Goal: Task Accomplishment & Management: Complete application form

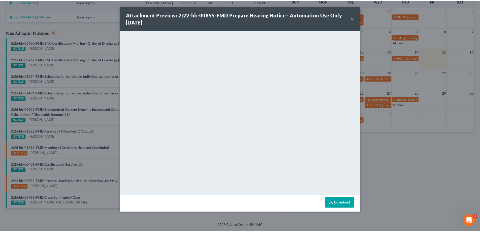
scroll to position [136, 0]
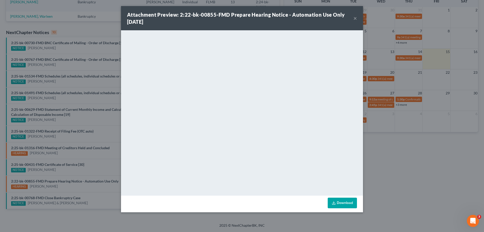
click at [357, 20] on div "Attachment Preview: 2:22-bk-00855-FMD Prepare Hearing Notice - Automation Use O…" at bounding box center [242, 18] width 242 height 24
click at [356, 18] on button "×" at bounding box center [356, 18] width 4 height 6
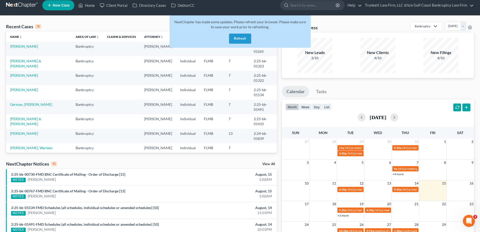
scroll to position [0, 0]
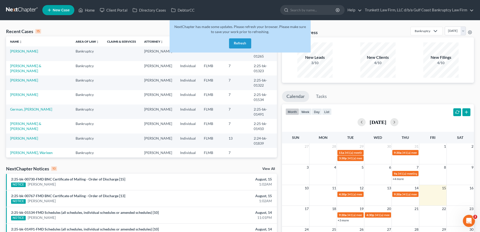
click at [244, 45] on button "Refresh" at bounding box center [240, 43] width 22 height 10
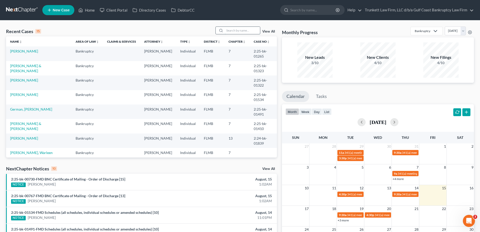
click at [242, 32] on input "search" at bounding box center [242, 30] width 35 height 7
type input "rust"
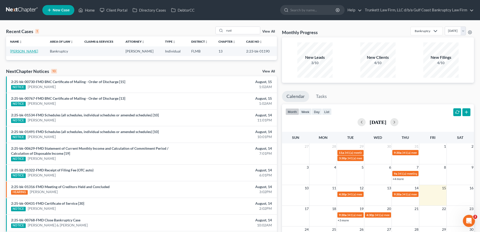
click at [26, 51] on link "[PERSON_NAME]" at bounding box center [24, 51] width 28 height 4
select select "0"
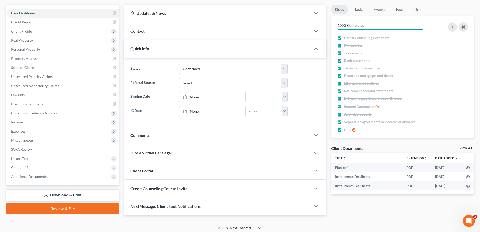
scroll to position [46, 0]
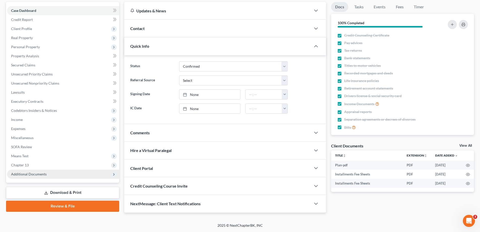
click at [35, 172] on span "Additional Documents" at bounding box center [29, 174] width 36 height 4
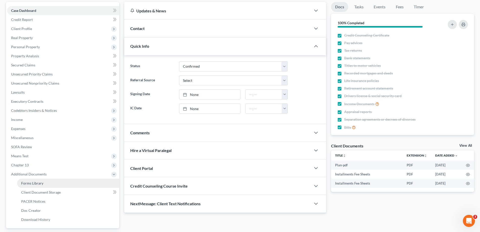
scroll to position [91, 0]
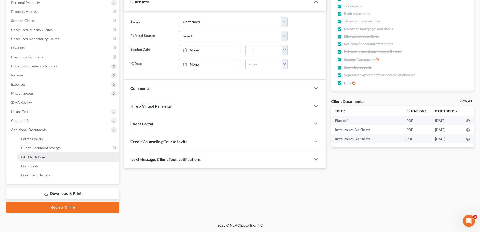
click at [45, 156] on span "PACER Notices" at bounding box center [33, 157] width 24 height 4
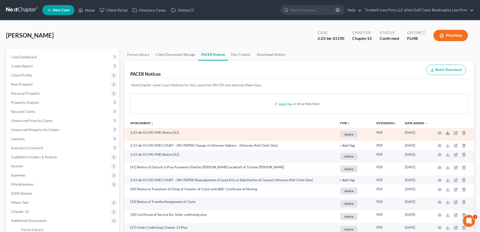
click at [447, 132] on icon at bounding box center [448, 133] width 4 height 4
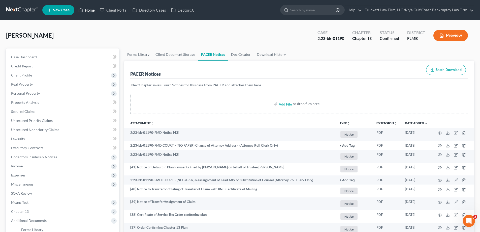
click at [88, 11] on link "Home" at bounding box center [86, 10] width 21 height 9
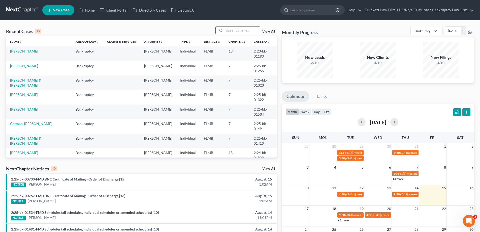
click at [235, 28] on input "search" at bounding box center [242, 30] width 35 height 7
click at [246, 31] on input "search" at bounding box center [242, 30] width 35 height 7
type input "[PERSON_NAME]"
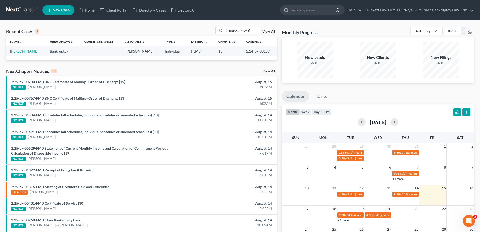
click at [20, 50] on link "[PERSON_NAME]" at bounding box center [24, 51] width 28 height 4
select select "0"
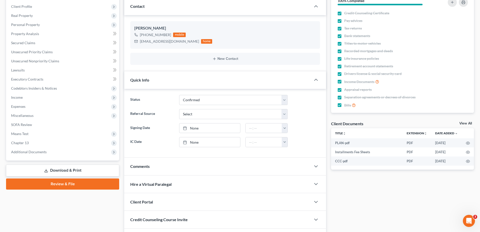
scroll to position [76, 0]
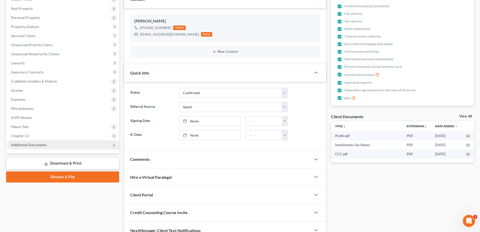
click at [35, 144] on span "Additional Documents" at bounding box center [29, 144] width 36 height 4
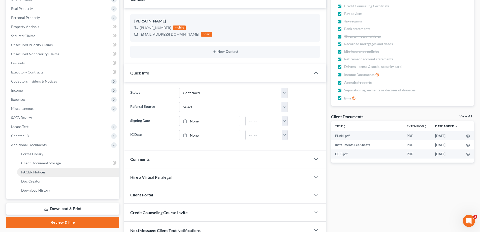
click at [41, 173] on span "PACER Notices" at bounding box center [33, 172] width 24 height 4
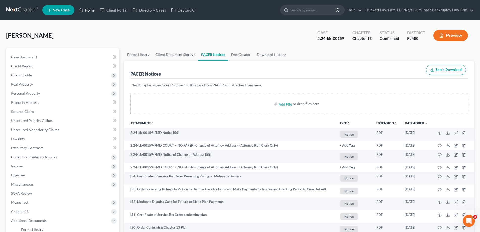
click at [88, 11] on link "Home" at bounding box center [86, 10] width 21 height 9
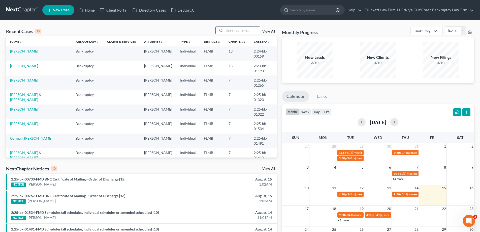
click at [238, 33] on input "search" at bounding box center [242, 30] width 35 height 7
click at [236, 30] on input "search" at bounding box center [242, 30] width 35 height 7
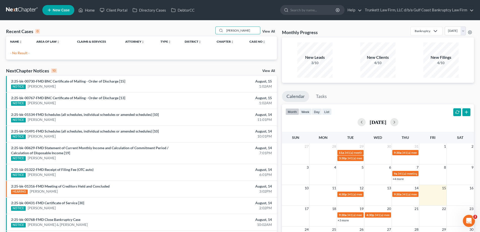
type input "[PERSON_NAME]"
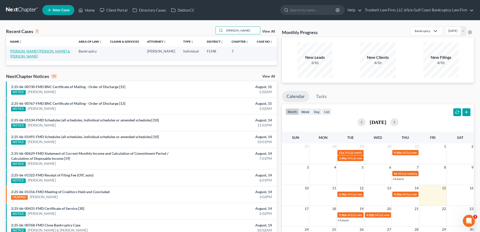
click at [46, 52] on link "[PERSON_NAME] [PERSON_NAME] & [PERSON_NAME]" at bounding box center [40, 53] width 60 height 9
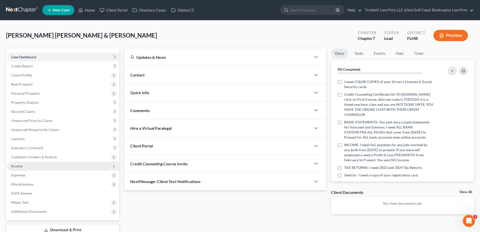
click at [26, 168] on span "Income" at bounding box center [63, 165] width 112 height 9
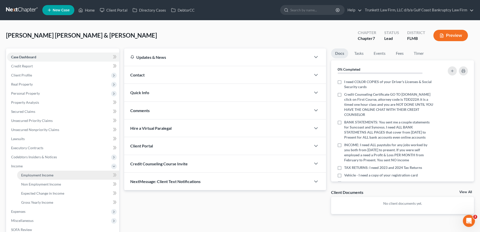
click at [29, 172] on link "Employment Income" at bounding box center [68, 174] width 102 height 9
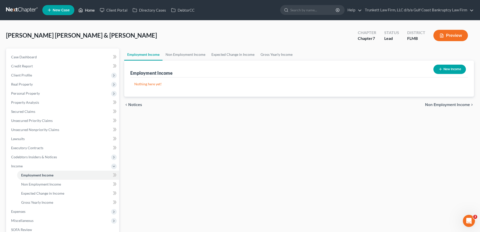
click at [88, 7] on link "Home" at bounding box center [86, 10] width 21 height 9
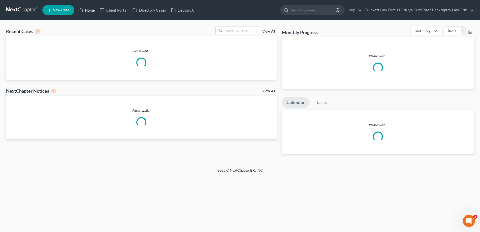
click at [88, 11] on link "Home" at bounding box center [86, 10] width 21 height 9
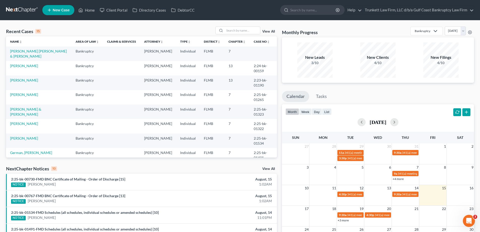
click at [59, 8] on span "New Case" at bounding box center [61, 10] width 17 height 4
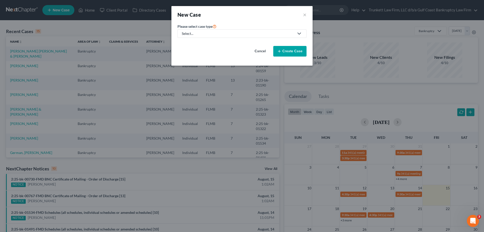
click at [199, 34] on div "Select..." at bounding box center [238, 33] width 112 height 5
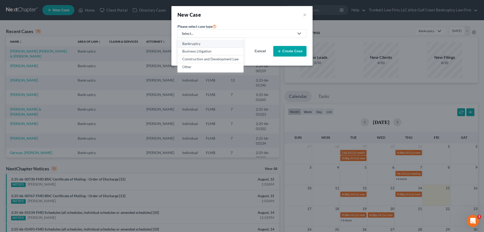
click at [200, 43] on div "Bankruptcy" at bounding box center [210, 43] width 56 height 5
select select "15"
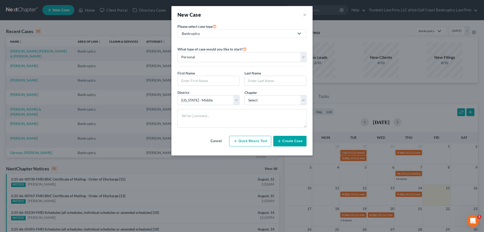
drag, startPoint x: 197, startPoint y: 80, endPoint x: 179, endPoint y: 87, distance: 19.9
click at [197, 80] on input "text" at bounding box center [209, 81] width 62 height 10
click at [211, 78] on input "text" at bounding box center [209, 81] width 62 height 10
type input "H"
type input "[PERSON_NAME]"
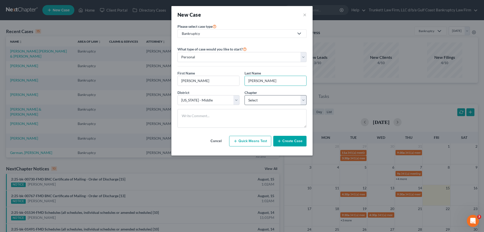
type input "[PERSON_NAME]"
click at [264, 99] on select "Select 7 11 12 13" at bounding box center [276, 100] width 62 height 10
select select "0"
click at [245, 95] on select "Select 7 11 12 13" at bounding box center [276, 100] width 62 height 10
click at [284, 140] on button "Create Case" at bounding box center [289, 141] width 33 height 11
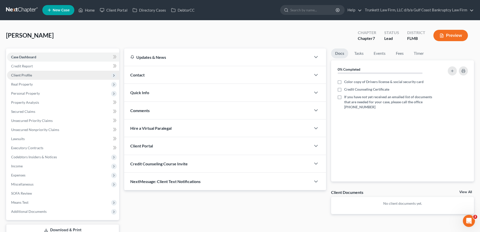
click at [26, 74] on span "Client Profile" at bounding box center [21, 75] width 21 height 4
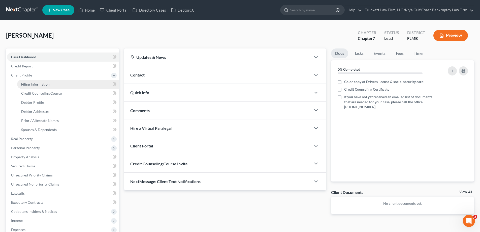
click at [40, 84] on span "Filing Information" at bounding box center [35, 84] width 28 height 4
select select "1"
select select "0"
select select "15"
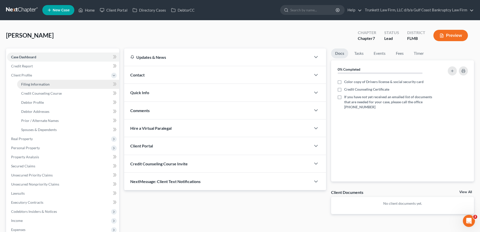
select select "9"
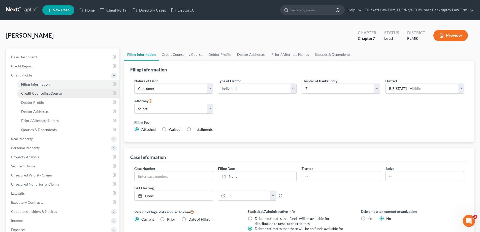
click at [42, 94] on span "Credit Counseling Course" at bounding box center [41, 93] width 41 height 4
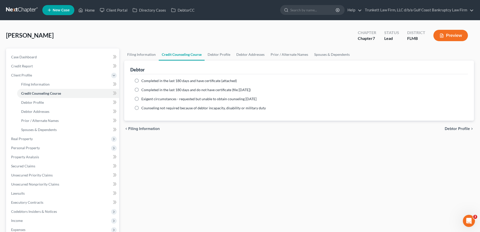
click at [141, 81] on label "Completed in the last 180 days and have certificate (attached)" at bounding box center [189, 80] width 96 height 5
click at [143, 81] on input "Completed in the last 180 days and have certificate (attached)" at bounding box center [144, 79] width 3 height 3
radio input "true"
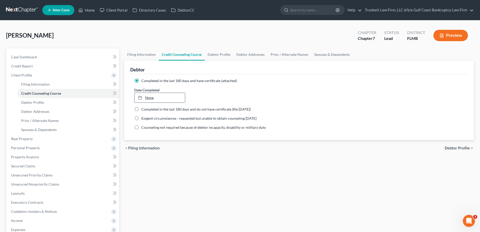
type input "[DATE]"
click at [152, 97] on link "None" at bounding box center [160, 98] width 50 height 10
click at [37, 104] on link "Debtor Profile" at bounding box center [68, 102] width 102 height 9
select select "0"
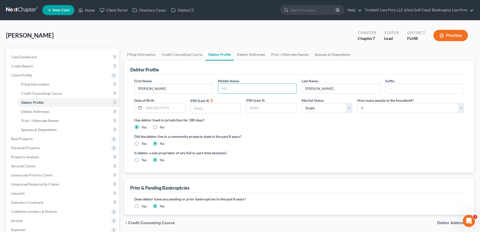
drag, startPoint x: 223, startPoint y: 89, endPoint x: 194, endPoint y: 95, distance: 29.3
click at [223, 89] on input "text" at bounding box center [257, 89] width 78 height 10
click at [238, 90] on input "text" at bounding box center [257, 89] width 78 height 10
type input "[PERSON_NAME]"
click at [173, 110] on input "text" at bounding box center [164, 108] width 41 height 10
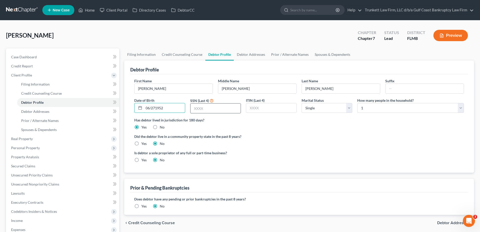
type input "06/271952"
click at [200, 110] on input "text" at bounding box center [216, 108] width 50 height 10
type input "9970"
click at [48, 110] on span "Debtor Addresses" at bounding box center [35, 111] width 28 height 4
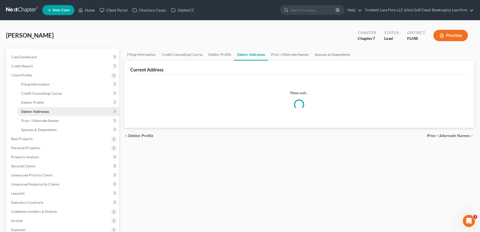
select select "0"
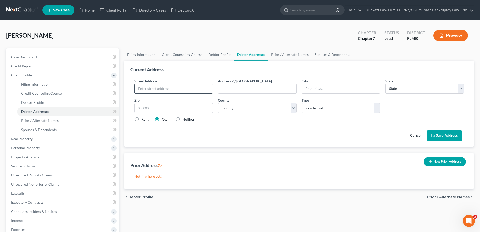
click at [141, 89] on input "text" at bounding box center [174, 89] width 78 height 10
type input "[STREET_ADDRESS]"
click at [148, 105] on input "text" at bounding box center [173, 108] width 79 height 10
type input "33904"
click at [238, 103] on select "County" at bounding box center [257, 108] width 79 height 10
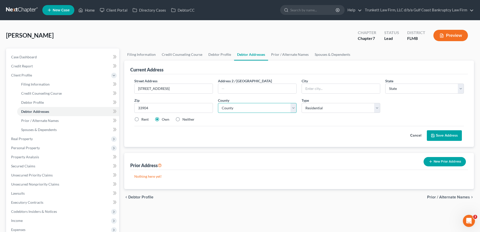
type input "[GEOGRAPHIC_DATA]"
select select "9"
click at [238, 109] on select "County" at bounding box center [257, 108] width 79 height 10
click at [239, 109] on select "County [GEOGRAPHIC_DATA] [GEOGRAPHIC_DATA] [GEOGRAPHIC_DATA] [GEOGRAPHIC_DATA] …" at bounding box center [257, 108] width 79 height 10
select select "34"
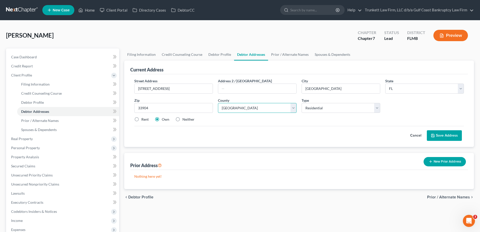
click at [218, 103] on select "County [GEOGRAPHIC_DATA] [GEOGRAPHIC_DATA] [GEOGRAPHIC_DATA] [GEOGRAPHIC_DATA] …" at bounding box center [257, 108] width 79 height 10
click at [443, 135] on button "Save Address" at bounding box center [444, 135] width 35 height 11
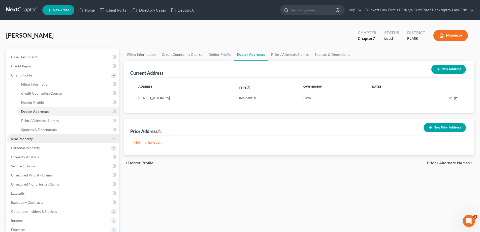
click at [34, 136] on span "Real Property" at bounding box center [63, 138] width 112 height 9
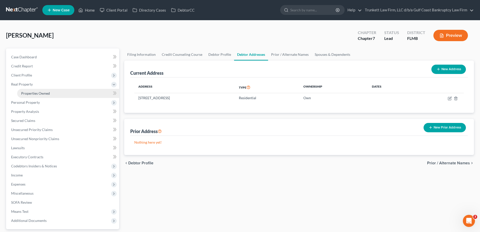
click at [35, 92] on span "Properties Owned" at bounding box center [35, 93] width 29 height 4
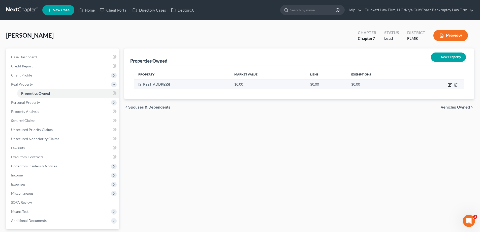
click at [449, 83] on icon "button" at bounding box center [450, 85] width 4 height 4
select select "9"
select select "34"
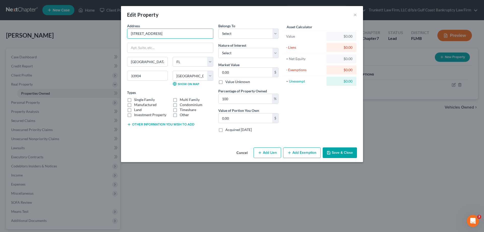
drag, startPoint x: 168, startPoint y: 35, endPoint x: 123, endPoint y: 34, distance: 45.7
click at [123, 34] on div "Address * 114 SE [GEOGRAPHIC_DATA] [GEOGRAPHIC_DATA] [US_STATE][GEOGRAPHIC_DATA…" at bounding box center [242, 84] width 242 height 122
click at [237, 38] on select "Select Debtor 1 Only Debtor 2 Only Debtor 1 And Debtor 2 Only At Least One Of T…" at bounding box center [248, 33] width 60 height 10
select select "0"
click at [218, 28] on select "Select Debtor 1 Only Debtor 2 Only Debtor 1 And Debtor 2 Only At Least One Of T…" at bounding box center [248, 33] width 60 height 10
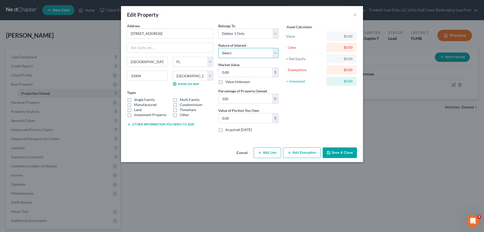
click at [234, 54] on select "Select Fee Simple Joint Tenant Life Estate Equitable Interest Future Interest T…" at bounding box center [248, 53] width 60 height 10
select select "0"
click at [218, 48] on select "Select Fee Simple Joint Tenant Life Estate Equitable Interest Future Interest T…" at bounding box center [248, 53] width 60 height 10
click at [233, 73] on input "0.00" at bounding box center [246, 73] width 54 height 10
type input "1"
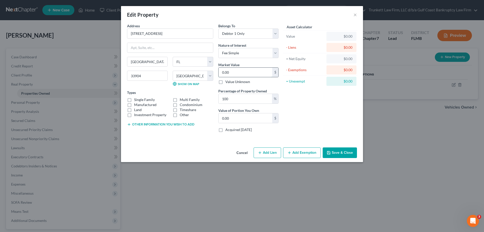
type input "1.00"
type input "176"
type input "176.00"
type input "1763"
type input "1,763.00"
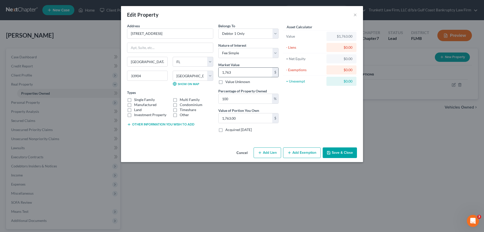
type input "1,76"
type input "176.00"
type input "17"
type input "17.00"
type input "1"
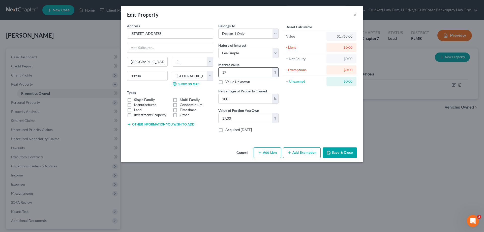
type input "1.00"
type input "0"
type input "2"
type input "2.00"
type input "27"
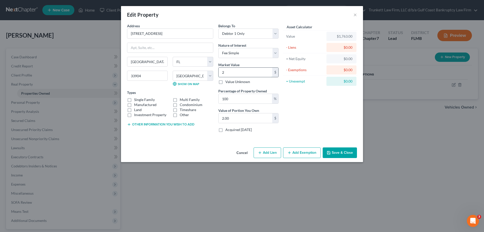
type input "27.00"
type input "273"
type input "273.00"
type input "2730"
type input "2,730.00"
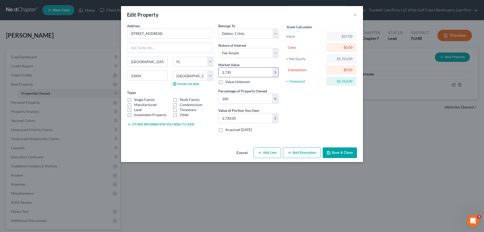
type input "2,7300"
type input "27,300.00"
type input "27,3000"
type input "273,000.00"
type input "273,000"
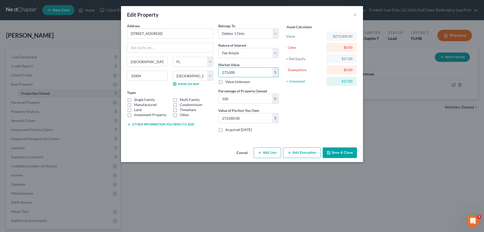
click at [134, 100] on label "Single Family" at bounding box center [144, 99] width 21 height 5
click at [136, 100] on input "Single Family" at bounding box center [137, 98] width 3 height 3
checkbox input "true"
click at [302, 153] on button "Add Exemption" at bounding box center [302, 152] width 38 height 11
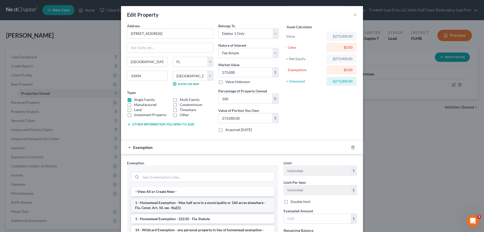
click at [173, 204] on li "1 - Homestead Exemption - Max half acre in a municipality or 160 acres elsewher…" at bounding box center [202, 205] width 143 height 14
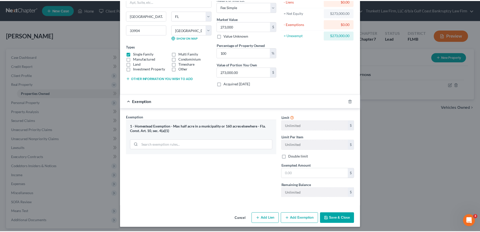
scroll to position [48, 0]
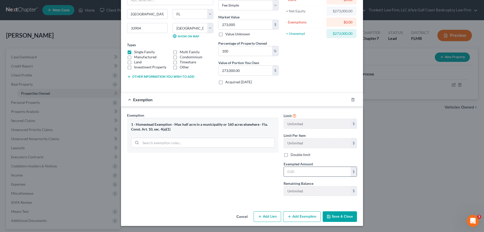
click at [302, 172] on input "text" at bounding box center [317, 172] width 67 height 10
type input "273,000"
click at [342, 213] on button "Save & Close" at bounding box center [340, 216] width 34 height 11
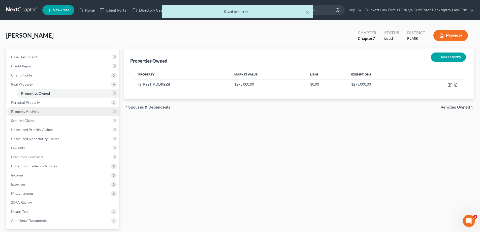
click at [30, 111] on span "Property Analysis" at bounding box center [25, 111] width 28 height 4
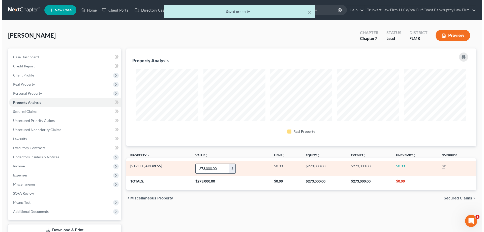
scroll to position [98, 350]
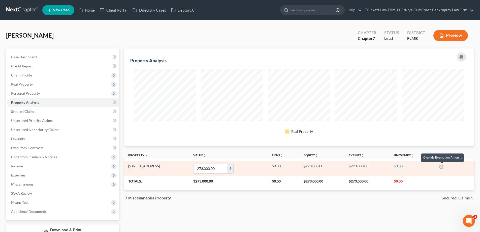
click at [442, 165] on icon "button" at bounding box center [442, 166] width 4 height 4
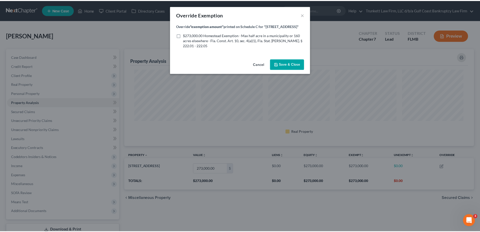
scroll to position [98, 353]
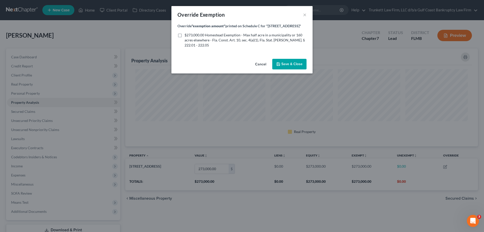
click at [186, 38] on span "$273,000.00 Homestead Exemption - Max half acre in a municipality or 160 acres …" at bounding box center [245, 40] width 120 height 14
click at [187, 36] on input "$273,000.00 Homestead Exemption - Max half acre in a municipality or 160 acres …" at bounding box center [188, 34] width 3 height 3
checkbox input "true"
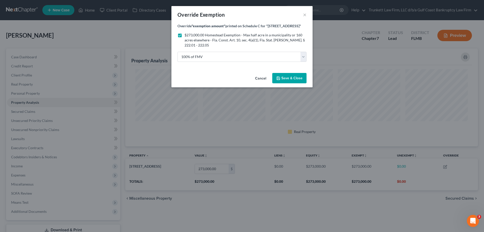
click at [287, 76] on span "Save & Close" at bounding box center [291, 78] width 21 height 4
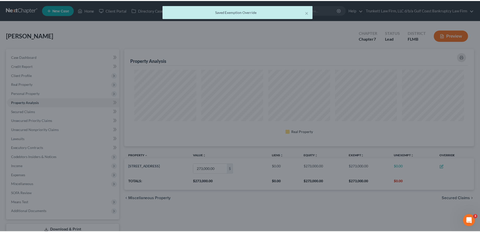
scroll to position [0, 0]
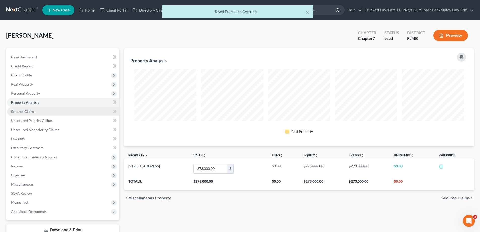
click at [30, 113] on span "Secured Claims" at bounding box center [23, 111] width 24 height 4
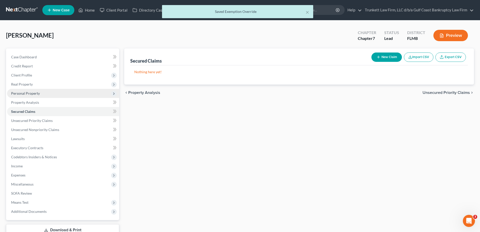
click at [33, 91] on span "Personal Property" at bounding box center [25, 93] width 29 height 4
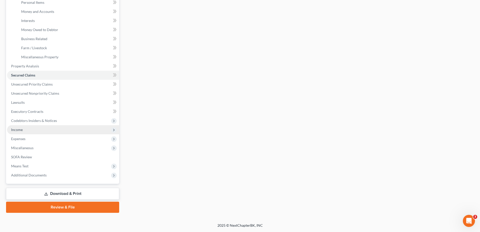
click at [30, 130] on span "Income" at bounding box center [63, 129] width 112 height 9
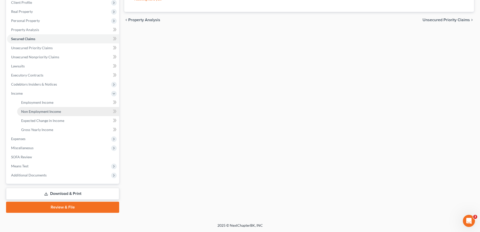
click at [51, 111] on span "Non Employment Income" at bounding box center [41, 111] width 40 height 4
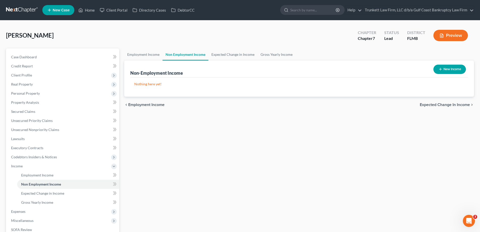
click at [445, 69] on button "New Income" at bounding box center [450, 69] width 33 height 9
select select "0"
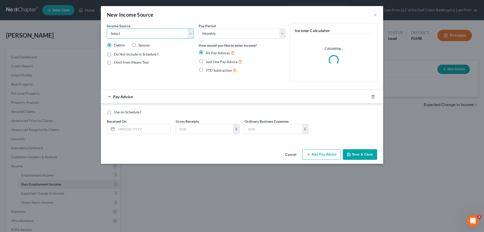
click at [143, 31] on select "Select Unemployment Disability (from employer) Pension Retirement Social Securi…" at bounding box center [150, 33] width 87 height 10
select select "4"
click at [107, 28] on select "Select Unemployment Disability (from employer) Pension Retirement Social Securi…" at bounding box center [150, 33] width 87 height 10
click at [206, 61] on label "Just One Pay Advice" at bounding box center [224, 62] width 37 height 6
click at [208, 61] on input "Just One Pay Advice" at bounding box center [209, 60] width 3 height 3
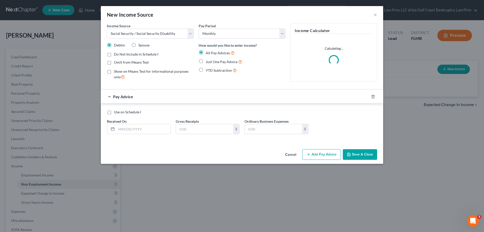
radio input "true"
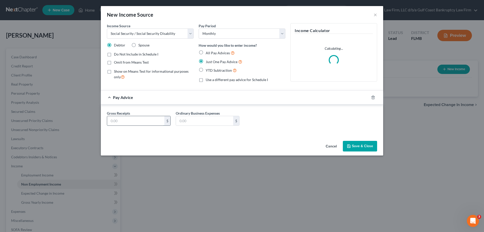
click at [143, 119] on input "text" at bounding box center [135, 121] width 57 height 10
type input "1,082"
click at [368, 144] on button "Save & Close" at bounding box center [360, 146] width 34 height 11
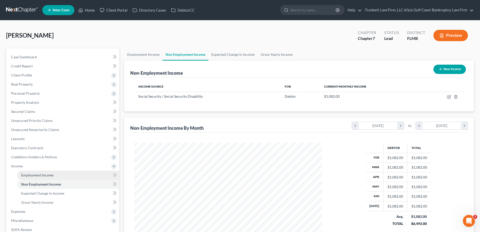
click at [32, 175] on span "Employment Income" at bounding box center [37, 175] width 32 height 4
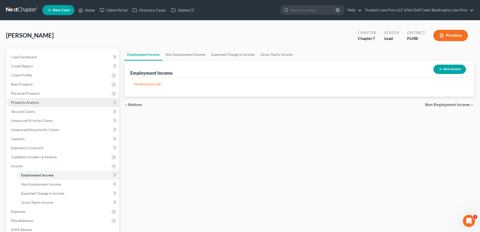
click at [33, 99] on link "Property Analysis" at bounding box center [63, 102] width 112 height 9
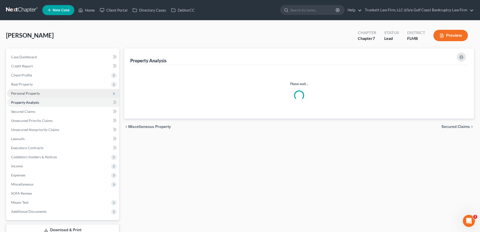
click at [34, 93] on span "Personal Property" at bounding box center [25, 93] width 29 height 4
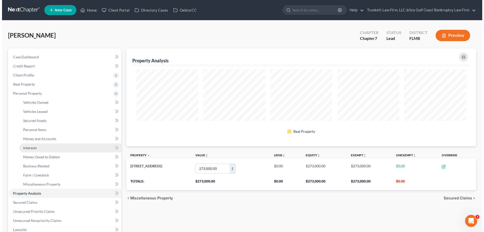
scroll to position [98, 350]
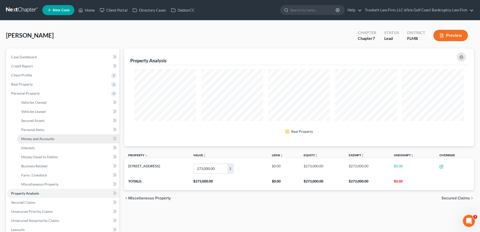
click at [44, 138] on span "Money and Accounts" at bounding box center [37, 138] width 33 height 4
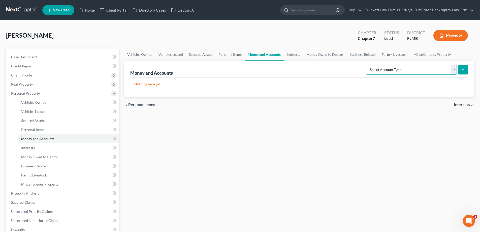
click at [455, 67] on select "Select Account Type Brokerage Cash on Hand Certificates of Deposit Checking Acc…" at bounding box center [411, 70] width 91 height 10
click at [38, 148] on link "Interests" at bounding box center [68, 147] width 102 height 9
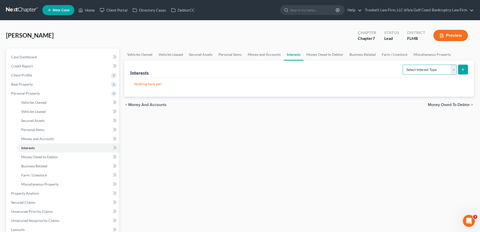
click at [456, 69] on select "Select Interest Type 401K Annuity Bond Education IRA Government Bond Government…" at bounding box center [430, 70] width 54 height 10
select select "401k"
click at [403, 65] on select "Select Interest Type 401K Annuity Bond Education IRA Government Bond Government…" at bounding box center [430, 70] width 54 height 10
click at [463, 68] on icon "submit" at bounding box center [463, 70] width 4 height 4
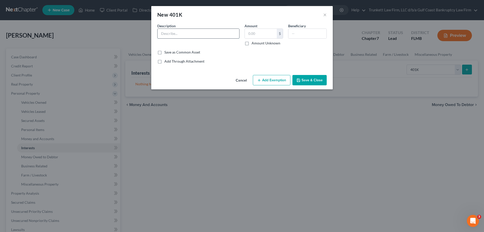
click at [192, 36] on input "text" at bounding box center [199, 34] width 82 height 10
type input "Vanguard 401k Fedex"
click at [259, 35] on input "text" at bounding box center [261, 34] width 32 height 10
type input "35,000"
click at [301, 80] on icon "button" at bounding box center [299, 80] width 4 height 4
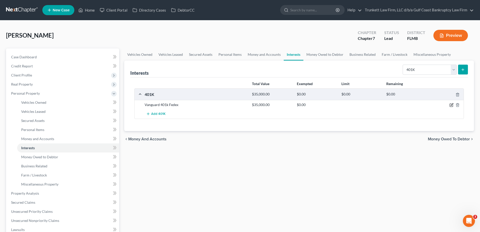
click at [452, 105] on icon "button" at bounding box center [452, 104] width 2 height 2
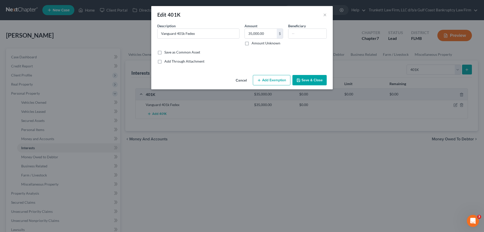
click at [279, 82] on button "Add Exemption" at bounding box center [272, 80] width 38 height 11
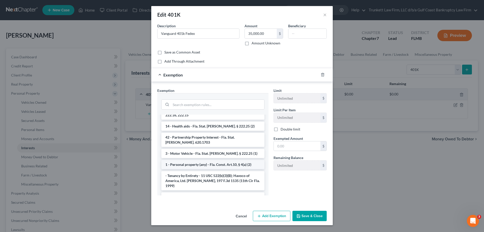
scroll to position [479, 0]
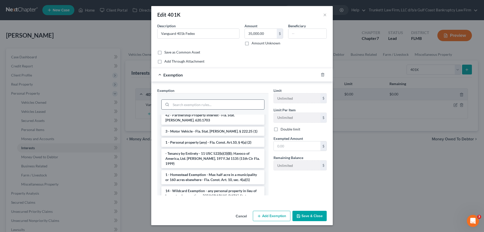
click at [185, 106] on input "search" at bounding box center [217, 105] width 93 height 10
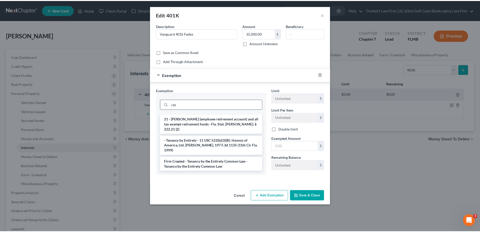
scroll to position [0, 0]
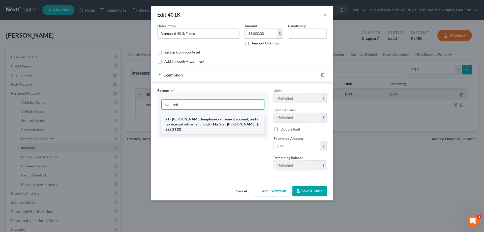
type input "reti"
click at [230, 121] on li "21 - [PERSON_NAME] (employee retirement account) and all tax exempt retirement …" at bounding box center [212, 123] width 103 height 19
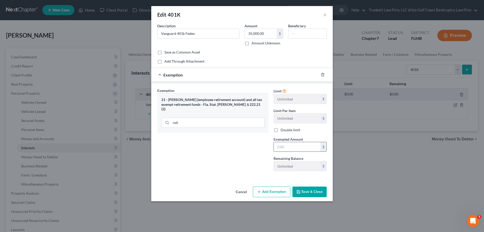
click at [297, 148] on input "text" at bounding box center [297, 147] width 47 height 10
type input "35,000"
click at [311, 189] on button "Save & Close" at bounding box center [310, 191] width 34 height 11
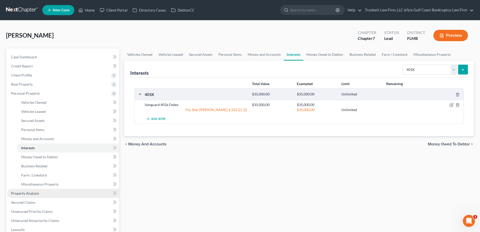
click at [35, 192] on span "Property Analysis" at bounding box center [25, 193] width 28 height 4
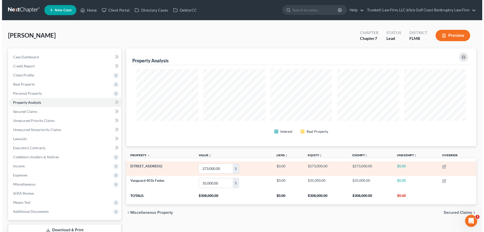
scroll to position [98, 350]
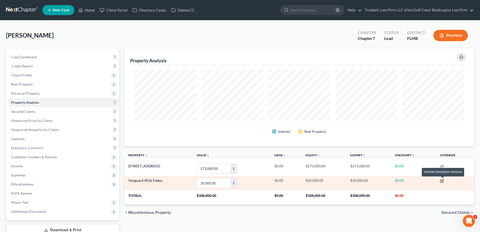
click at [444, 181] on icon "button" at bounding box center [442, 181] width 4 height 4
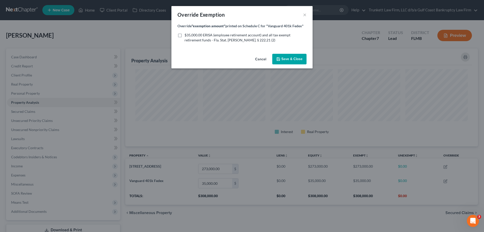
click at [185, 35] on label "$35,000.00 ERISA (employee retirement account) and all tax exempt retirement fu…" at bounding box center [246, 38] width 122 height 10
click at [187, 35] on input "$35,000.00 ERISA (employee retirement account) and all tax exempt retirement fu…" at bounding box center [188, 34] width 3 height 3
checkbox input "true"
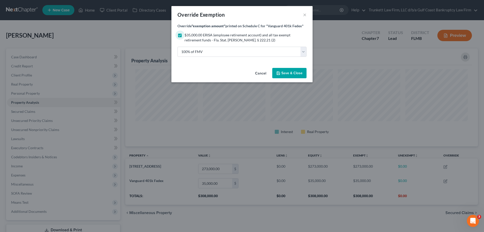
click at [285, 70] on button "Save & Close" at bounding box center [289, 73] width 34 height 11
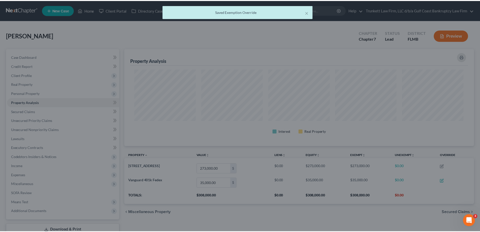
scroll to position [98, 350]
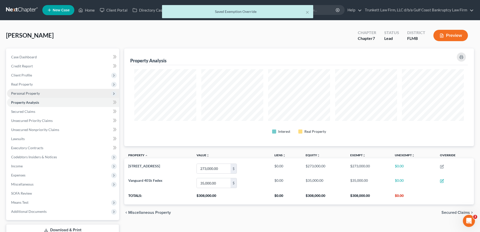
click at [29, 92] on span "Personal Property" at bounding box center [25, 93] width 29 height 4
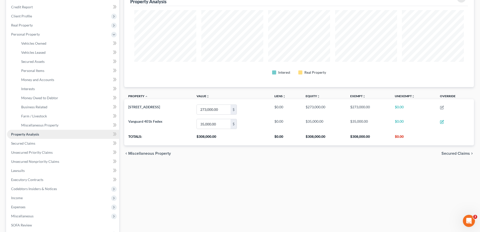
scroll to position [76, 0]
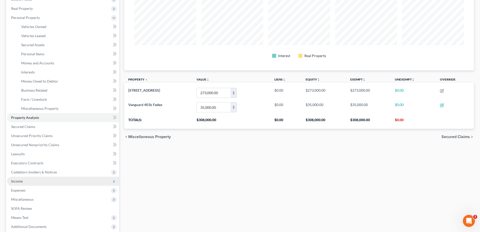
click at [33, 181] on span "Income" at bounding box center [63, 181] width 112 height 9
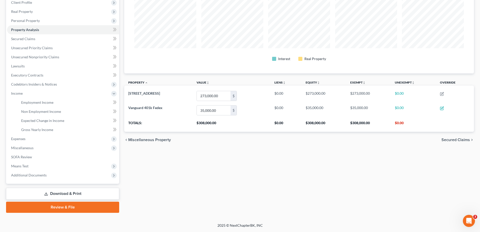
scroll to position [73, 0]
click at [53, 101] on link "Employment Income" at bounding box center [68, 102] width 102 height 9
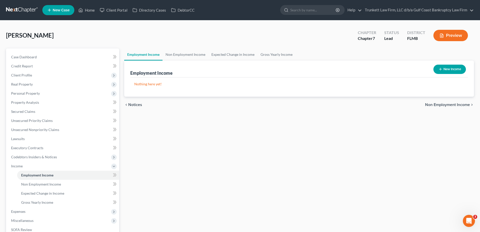
click at [456, 67] on button "New Income" at bounding box center [450, 69] width 33 height 9
select select "0"
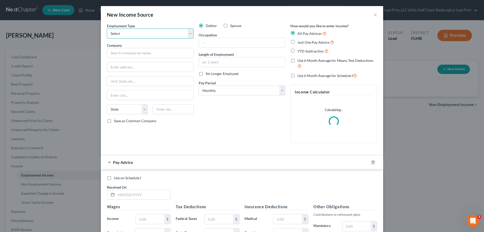
click at [126, 34] on select "Select Full or [DEMOGRAPHIC_DATA] Employment Self Employment" at bounding box center [150, 33] width 87 height 10
select select "0"
click at [107, 28] on select "Select Full or [DEMOGRAPHIC_DATA] Employment Self Employment" at bounding box center [150, 33] width 87 height 10
click at [118, 53] on input "text" at bounding box center [150, 53] width 87 height 10
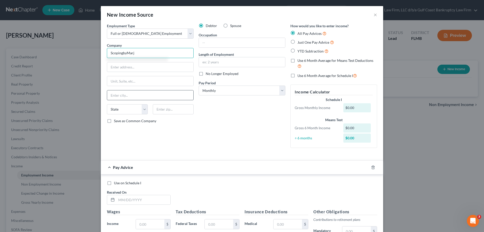
type input "ScopingbyMarj"
click at [129, 96] on input "text" at bounding box center [150, 95] width 86 height 10
type input "[GEOGRAPHIC_DATA]"
click at [115, 109] on select "State [US_STATE] AK AR AZ CA CO CT DE DC [GEOGRAPHIC_DATA] [GEOGRAPHIC_DATA] GU…" at bounding box center [127, 109] width 41 height 10
select select "9"
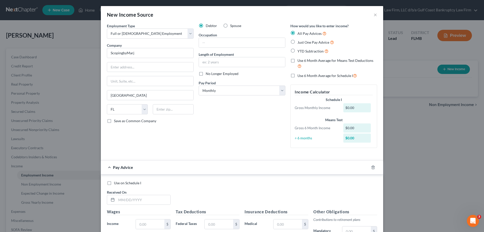
click at [174, 127] on div "Employment Type * Select Full or [DEMOGRAPHIC_DATA] Employment Self Employment …" at bounding box center [150, 87] width 92 height 129
click at [173, 111] on input "text" at bounding box center [173, 109] width 41 height 10
click at [123, 67] on input "text" at bounding box center [150, 67] width 86 height 10
type input "[STREET_ADDRESS]"
click at [169, 110] on input "text" at bounding box center [173, 109] width 41 height 10
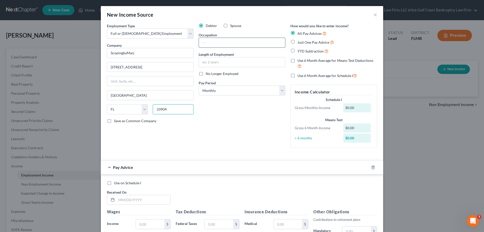
type input "33904"
click at [217, 40] on input "text" at bounding box center [242, 43] width 86 height 10
type input "c"
type input "health coding"
click at [217, 61] on input "text" at bounding box center [242, 62] width 86 height 10
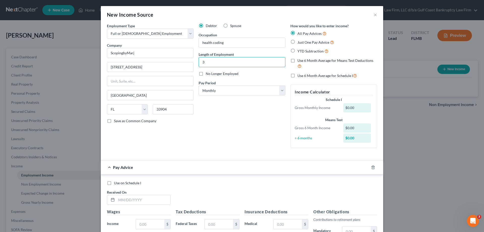
type input "3"
click at [272, 139] on div "Debtor Spouse Occupation health coding Length of Employment 3 No Longer Employe…" at bounding box center [242, 87] width 92 height 129
click at [298, 41] on label "Just One Pay Advice" at bounding box center [316, 42] width 37 height 6
click at [300, 41] on input "Just One Pay Advice" at bounding box center [301, 40] width 3 height 3
radio input "true"
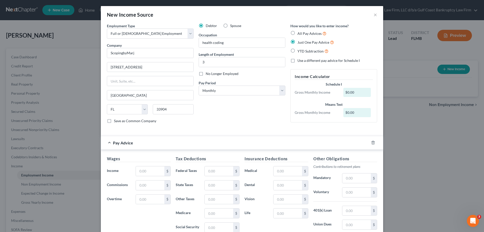
click at [298, 31] on label "All Pay Advices" at bounding box center [312, 34] width 29 height 6
click at [300, 31] on input "All Pay Advices" at bounding box center [301, 32] width 3 height 3
radio input "true"
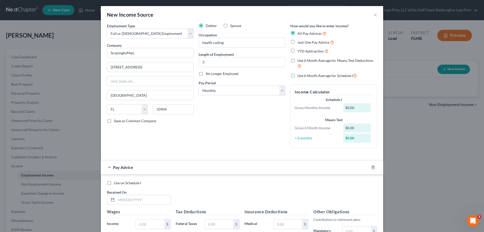
click at [298, 43] on label "Just One Pay Advice" at bounding box center [316, 42] width 37 height 6
click at [300, 43] on input "Just One Pay Advice" at bounding box center [301, 40] width 3 height 3
radio input "true"
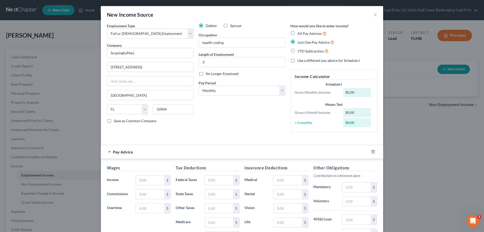
click at [298, 32] on label "All Pay Advices" at bounding box center [312, 34] width 29 height 6
click at [300, 32] on input "All Pay Advices" at bounding box center [301, 32] width 3 height 3
radio input "true"
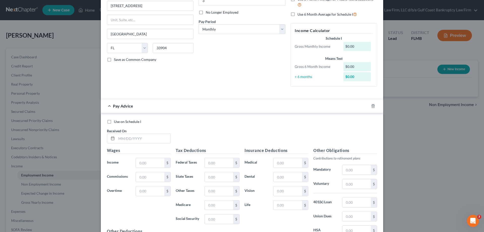
scroll to position [76, 0]
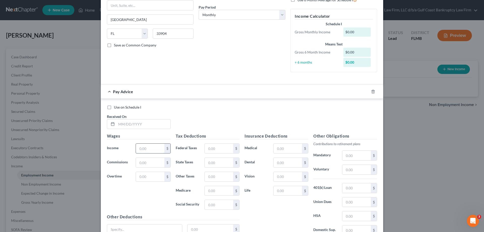
click at [145, 150] on input "text" at bounding box center [150, 148] width 28 height 10
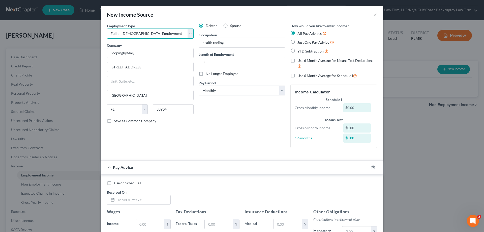
click at [122, 30] on select "Select Full or [DEMOGRAPHIC_DATA] Employment Self Employment" at bounding box center [150, 33] width 87 height 10
select select "1"
click at [107, 28] on select "Select Full or [DEMOGRAPHIC_DATA] Employment Self Employment" at bounding box center [150, 33] width 87 height 10
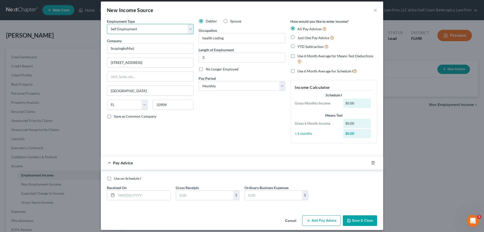
scroll to position [9, 0]
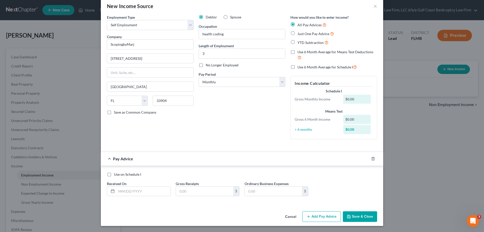
click at [127, 197] on div "Use on Schedule I Received On * Gross Receipts $ Ordinary Business Expenses $" at bounding box center [241, 186] width 275 height 28
click at [133, 190] on input "text" at bounding box center [144, 191] width 54 height 10
click at [164, 191] on input "text" at bounding box center [144, 191] width 54 height 10
type input "1"
type input "[DATE]"
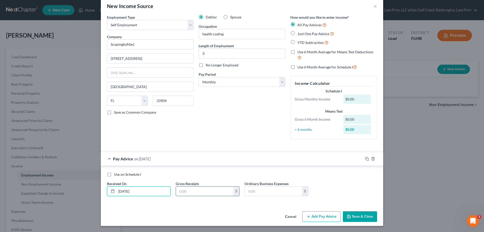
click at [206, 194] on input "text" at bounding box center [204, 191] width 57 height 10
drag, startPoint x: 235, startPoint y: 32, endPoint x: 206, endPoint y: 34, distance: 29.6
click at [206, 34] on input "health coding" at bounding box center [242, 34] width 86 height 10
type input "h"
type input "stenogropher"
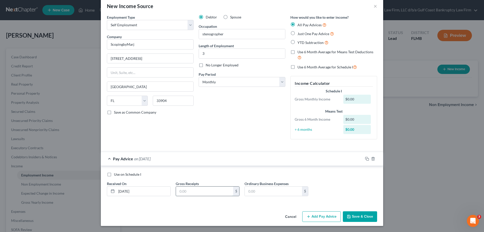
click at [179, 191] on input "text" at bounding box center [204, 191] width 57 height 10
type input "1,297.73"
click at [283, 194] on input "text" at bounding box center [273, 191] width 57 height 10
type input "183.90"
drag, startPoint x: 365, startPoint y: 157, endPoint x: 328, endPoint y: 175, distance: 41.3
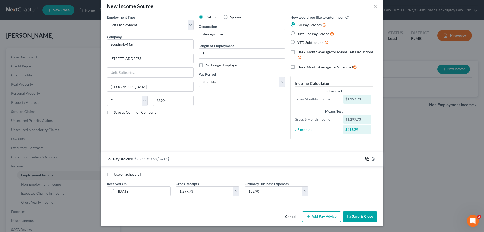
click at [365, 157] on icon "button" at bounding box center [367, 159] width 4 height 4
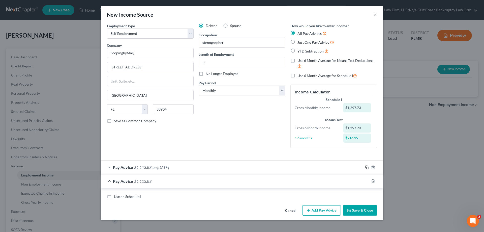
scroll to position [0, 0]
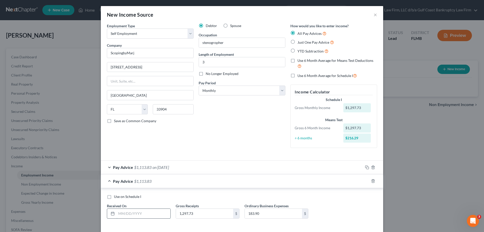
click at [132, 213] on input "text" at bounding box center [144, 214] width 54 height 10
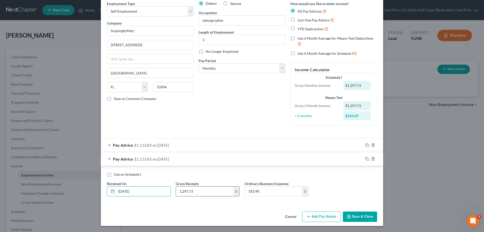
type input "[DATE]"
click at [202, 188] on input "1,297.73" at bounding box center [204, 191] width 57 height 10
type input "1,082"
click at [263, 188] on input "183.90" at bounding box center [273, 191] width 57 height 10
type input "156.95"
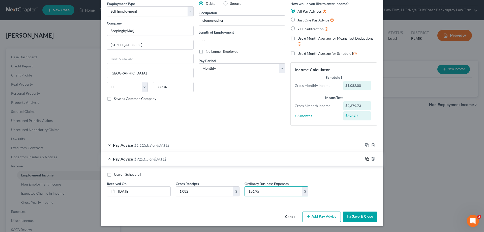
click at [367, 160] on icon "button" at bounding box center [367, 159] width 4 height 4
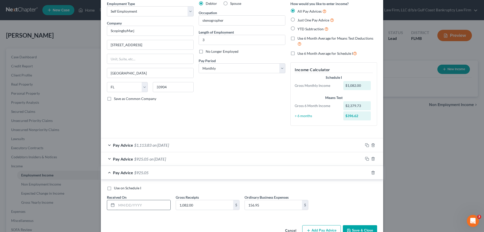
click at [154, 203] on input "text" at bounding box center [144, 205] width 54 height 10
type input "[DATE]"
click at [137, 171] on span "$925.05" at bounding box center [141, 172] width 14 height 5
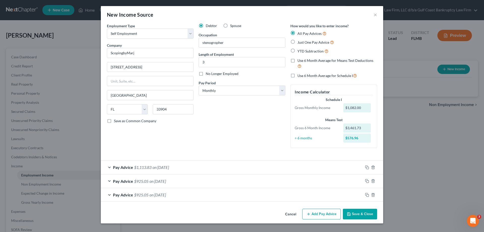
scroll to position [0, 0]
click at [152, 182] on span "on [DATE]" at bounding box center [158, 181] width 16 height 5
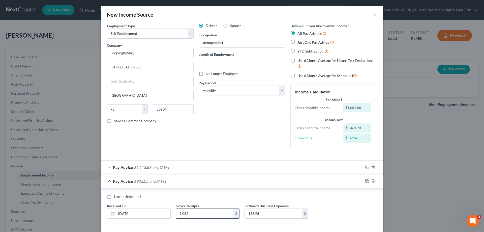
click at [191, 213] on input "1,082" at bounding box center [204, 214] width 57 height 10
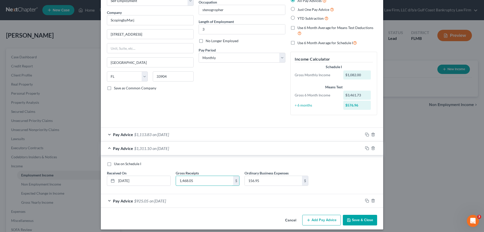
scroll to position [36, 0]
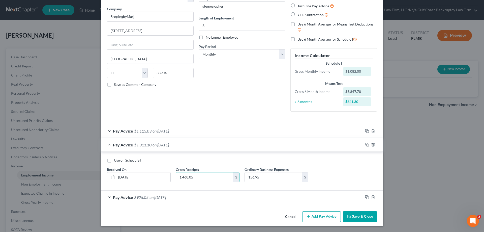
type input "1,468.05"
click at [181, 199] on div "Pay Advice $925.05 on [DATE]" at bounding box center [232, 196] width 262 height 13
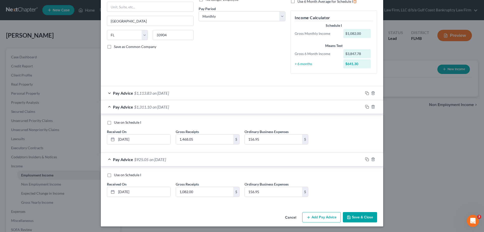
scroll to position [75, 0]
click at [192, 191] on input "1,082.00" at bounding box center [204, 191] width 57 height 10
type input "1,143"
click at [262, 193] on input "156.95" at bounding box center [273, 191] width 57 height 10
type input "289.99"
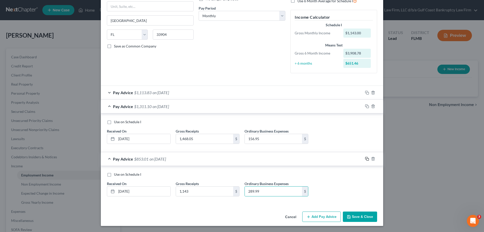
drag, startPoint x: 364, startPoint y: 160, endPoint x: 310, endPoint y: 179, distance: 57.4
click at [365, 160] on icon "button" at bounding box center [367, 159] width 4 height 4
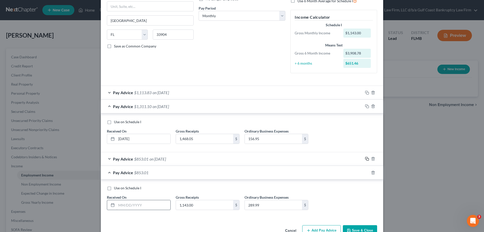
scroll to position [89, 0]
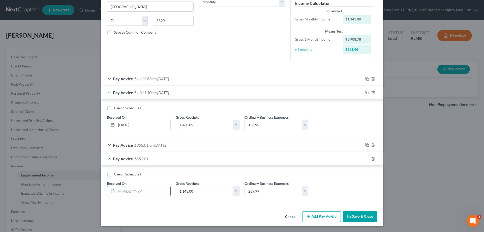
click at [136, 191] on input "text" at bounding box center [144, 191] width 54 height 10
type input "[DATE]"
click at [200, 193] on input "1,143.00" at bounding box center [204, 191] width 57 height 10
type input "1,136.50"
click at [275, 188] on input "289.99" at bounding box center [273, 191] width 57 height 10
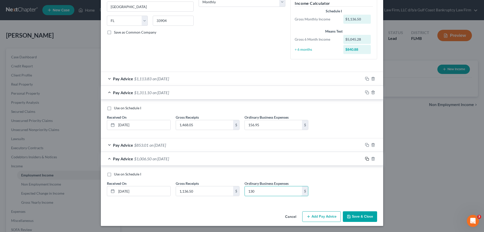
type input "130"
click at [365, 158] on icon "button" at bounding box center [367, 159] width 4 height 4
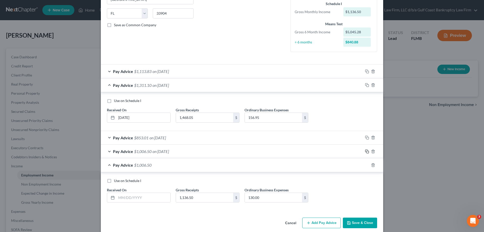
scroll to position [102, 0]
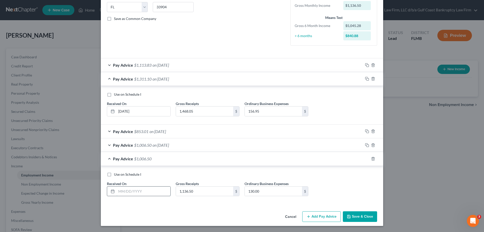
click at [151, 194] on input "text" at bounding box center [144, 191] width 54 height 10
type input "[DATE]"
click at [195, 188] on input "1,136.50" at bounding box center [204, 191] width 57 height 10
type input "1,207.85"
click at [278, 192] on input "130.00" at bounding box center [273, 191] width 57 height 10
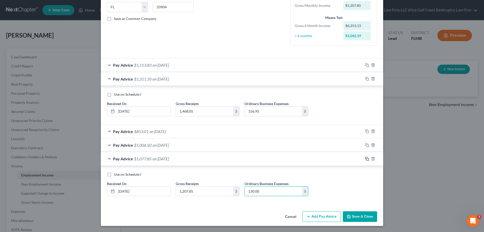
click at [365, 159] on icon "button" at bounding box center [367, 159] width 4 height 4
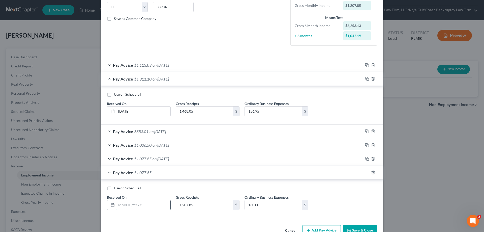
click at [137, 205] on input "text" at bounding box center [144, 205] width 54 height 10
type input "[DATE]"
click at [200, 206] on input "1,207.85" at bounding box center [204, 205] width 57 height 10
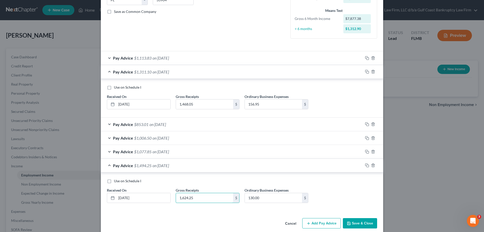
scroll to position [116, 0]
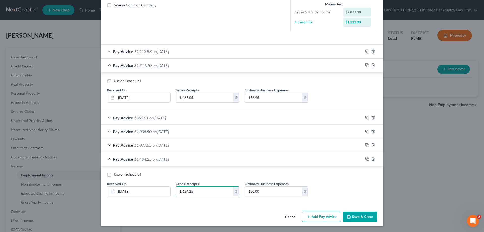
type input "1,624.25"
click at [363, 216] on button "Save & Close" at bounding box center [360, 216] width 34 height 11
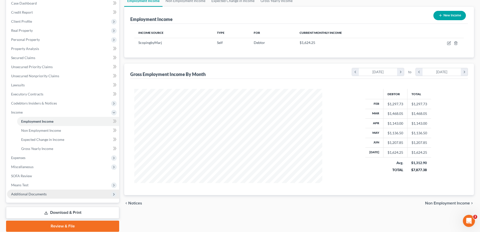
scroll to position [73, 0]
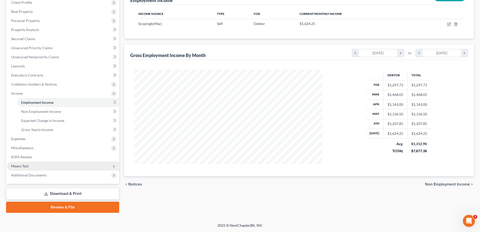
click at [30, 163] on span "Means Test" at bounding box center [63, 165] width 112 height 9
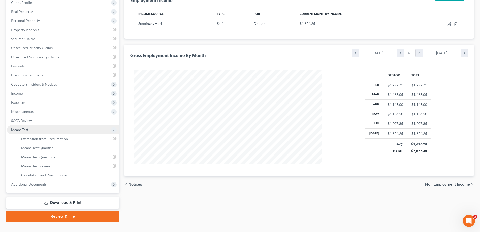
click at [48, 134] on span "Means Test" at bounding box center [63, 129] width 112 height 9
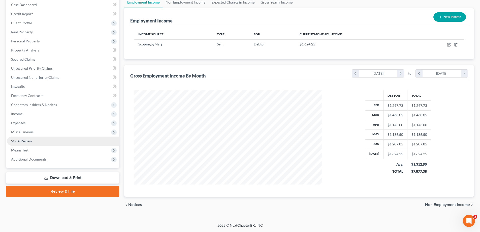
scroll to position [52, 0]
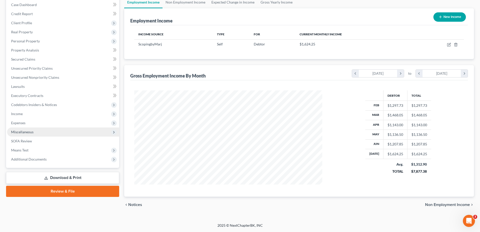
click at [37, 132] on span "Miscellaneous" at bounding box center [63, 131] width 112 height 9
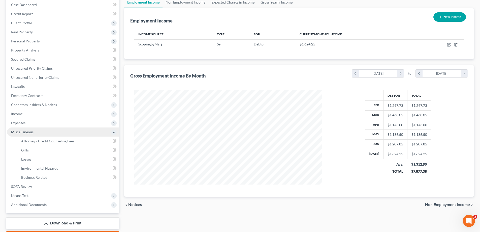
scroll to position [73, 0]
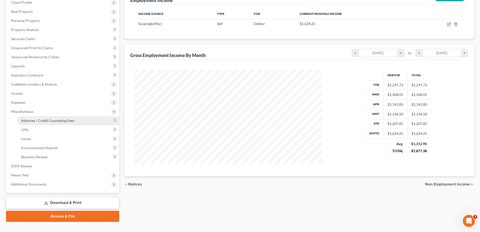
click at [59, 122] on span "Attorney / Credit Counseling Fees" at bounding box center [47, 120] width 53 height 4
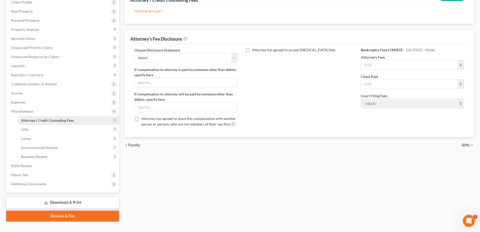
scroll to position [76, 0]
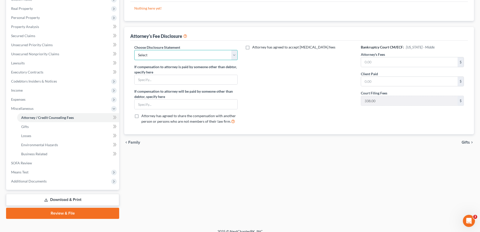
click at [161, 55] on select "Select Attorney fee Disclosure" at bounding box center [185, 55] width 103 height 10
select select "0"
click at [134, 50] on select "Select Attorney fee Disclosure" at bounding box center [185, 55] width 103 height 10
click at [405, 56] on div "Attorney's Fees $" at bounding box center [412, 59] width 103 height 15
click at [383, 78] on input "text" at bounding box center [409, 82] width 97 height 10
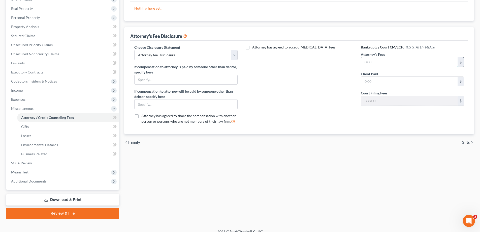
click at [380, 64] on input "text" at bounding box center [409, 62] width 97 height 10
type input "1,300"
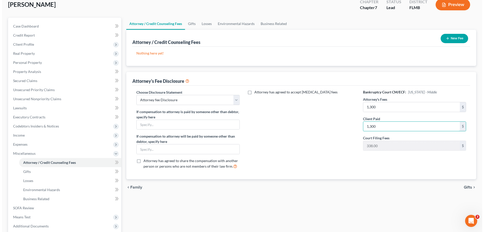
scroll to position [0, 0]
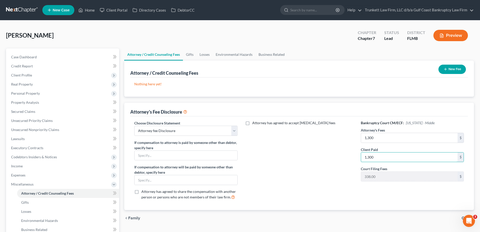
type input "1,300"
click at [457, 67] on button "New Fee" at bounding box center [452, 69] width 27 height 9
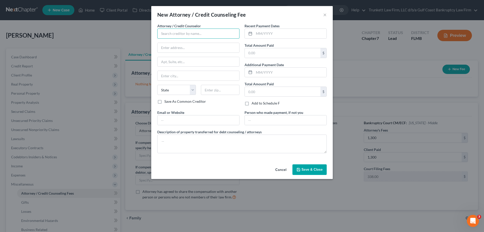
click at [178, 33] on input "text" at bounding box center [198, 33] width 82 height 10
type input "Trunkett Law Firm dba Gulf Coast Bankruptcy Law Firm"
click at [276, 35] on input "text" at bounding box center [290, 34] width 72 height 10
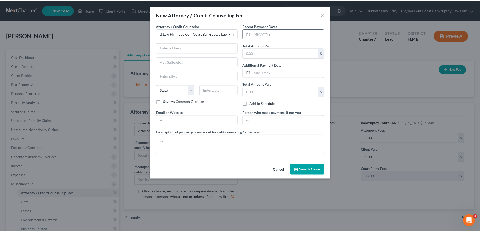
scroll to position [0, 0]
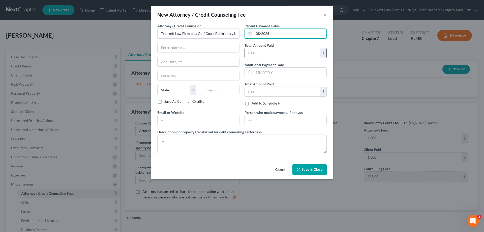
type input "08/2025"
click at [266, 51] on input "text" at bounding box center [283, 53] width 76 height 10
type input "1,300"
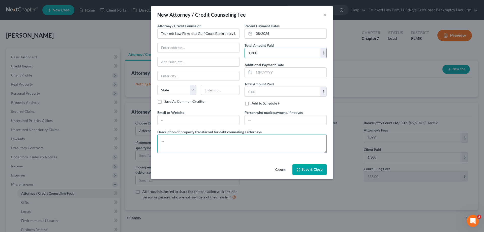
click at [184, 139] on textarea at bounding box center [241, 143] width 169 height 19
type textarea "Ch 7 attorney fee"
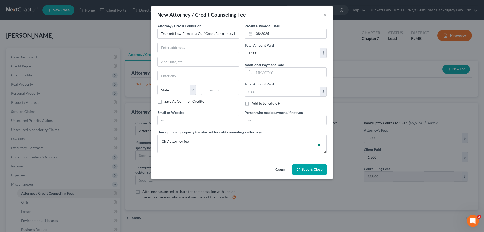
click at [318, 168] on span "Save & Close" at bounding box center [312, 169] width 21 height 4
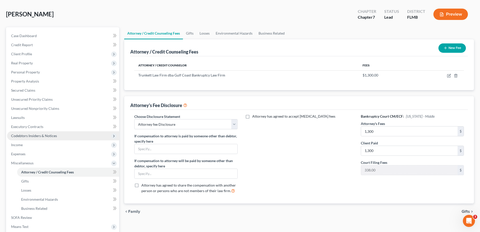
scroll to position [50, 0]
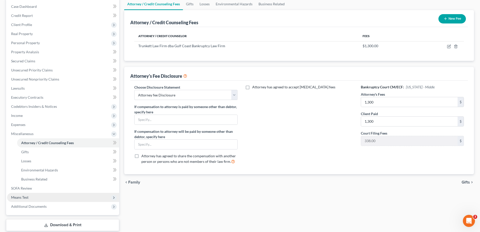
click at [30, 196] on span "Means Test" at bounding box center [63, 197] width 112 height 9
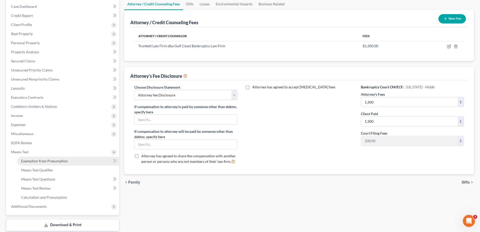
click at [43, 159] on span "Exemption from Presumption" at bounding box center [44, 161] width 47 height 4
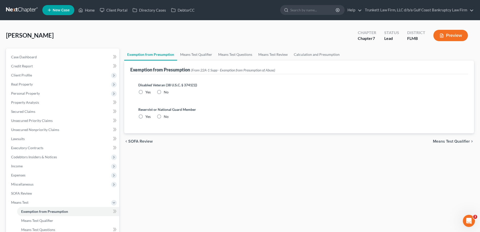
click at [164, 91] on label "No" at bounding box center [166, 92] width 5 height 5
click at [166, 91] on input "No" at bounding box center [167, 91] width 3 height 3
radio input "true"
click at [164, 115] on label "No" at bounding box center [166, 116] width 5 height 5
click at [166, 115] on input "No" at bounding box center [167, 115] width 3 height 3
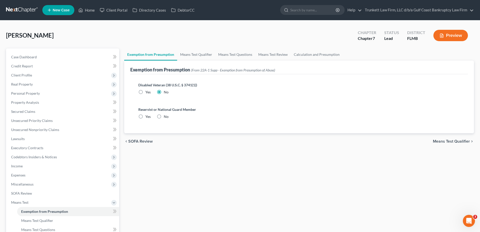
radio input "true"
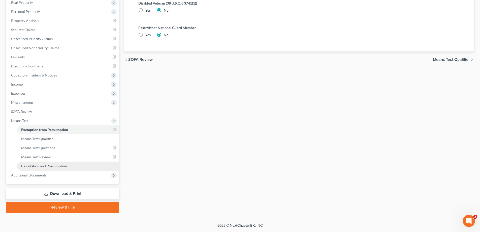
click at [58, 163] on link "Calculation and Presumption" at bounding box center [68, 165] width 102 height 9
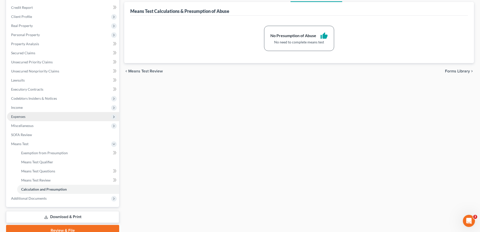
scroll to position [31, 0]
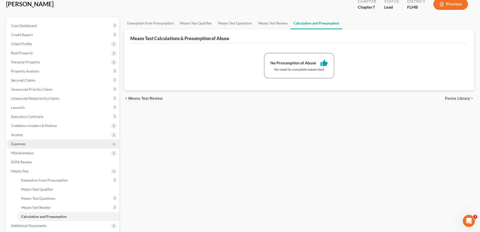
click at [28, 142] on span "Expenses" at bounding box center [63, 143] width 112 height 9
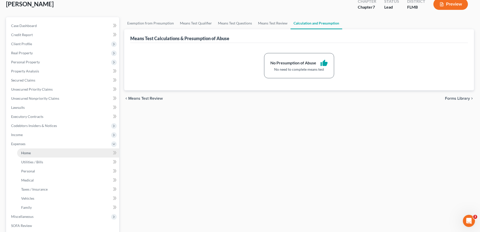
click at [37, 151] on link "Home" at bounding box center [68, 152] width 102 height 9
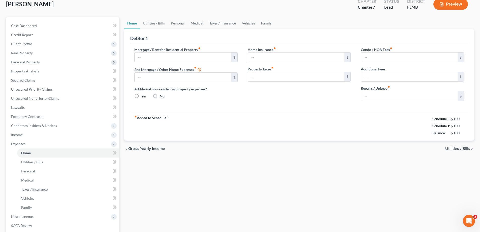
type input "0.00"
radio input "true"
type input "0.00"
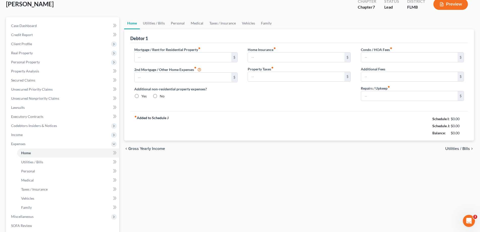
type input "0.00"
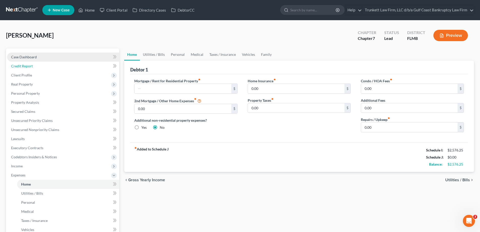
click at [36, 62] on link "Credit Report" at bounding box center [63, 66] width 112 height 9
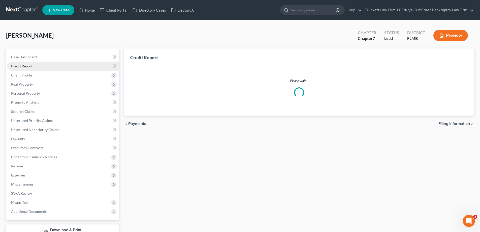
drag, startPoint x: 34, startPoint y: 64, endPoint x: 63, endPoint y: 63, distance: 29.3
click at [33, 64] on link "Credit Report" at bounding box center [63, 66] width 112 height 9
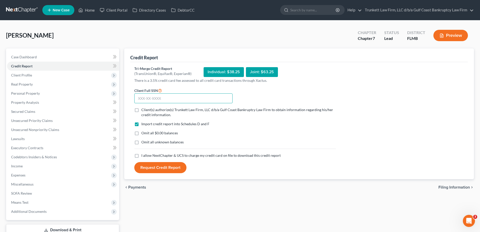
click at [158, 97] on input "text" at bounding box center [183, 98] width 98 height 10
click at [150, 98] on input "text" at bounding box center [183, 98] width 98 height 10
type input "452-15-9970"
click at [141, 108] on label "Client(s) authorize(s) Trunkett Law Firm, LLC d/b/a Gulf Coast Bankruptcy Law F…" at bounding box center [238, 112] width 195 height 10
click at [143, 108] on input "Client(s) authorize(s) Trunkett Law Firm, LLC d/b/a Gulf Coast Bankruptcy Law F…" at bounding box center [144, 108] width 3 height 3
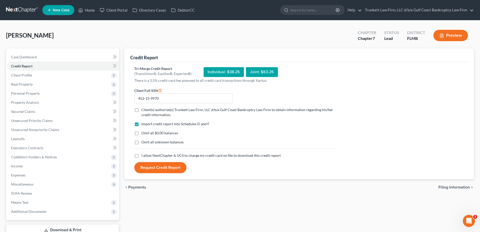
checkbox input "true"
click at [141, 156] on label "I allow NextChapter & UCS to charge my credit card on file to download this cre…" at bounding box center [210, 155] width 139 height 5
click at [143, 156] on input "I allow NextChapter & UCS to charge my credit card on file to download this cre…" at bounding box center [144, 154] width 3 height 3
checkbox input "true"
click at [165, 166] on button "Request Credit Report" at bounding box center [160, 167] width 52 height 11
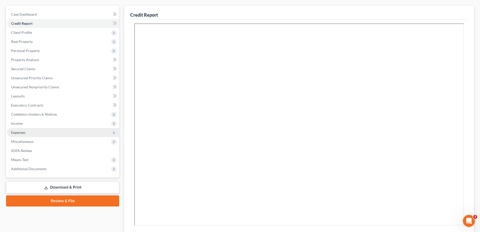
scroll to position [99, 0]
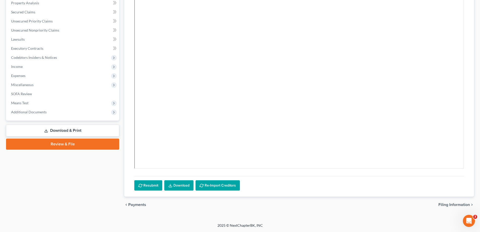
click at [185, 187] on link "Download" at bounding box center [178, 185] width 29 height 11
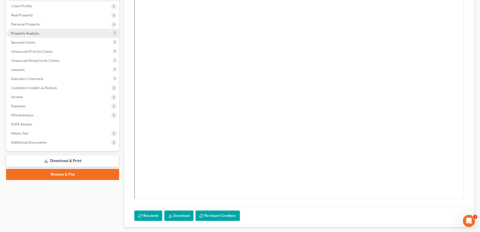
scroll to position [24, 0]
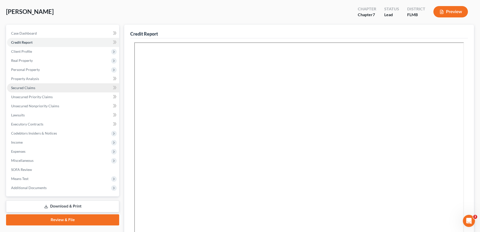
click at [37, 86] on link "Secured Claims" at bounding box center [63, 87] width 112 height 9
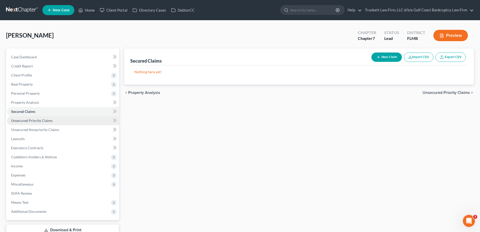
click at [36, 120] on span "Unsecured Priority Claims" at bounding box center [32, 120] width 42 height 4
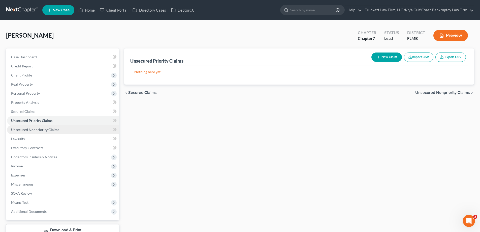
click at [50, 129] on span "Unsecured Nonpriority Claims" at bounding box center [35, 129] width 48 height 4
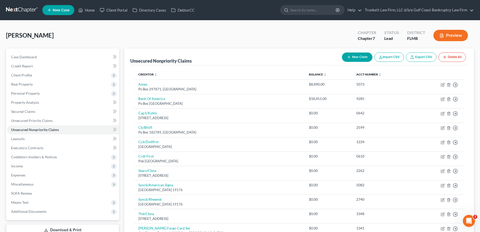
click at [359, 56] on button "New Claim" at bounding box center [357, 56] width 31 height 9
select select "0"
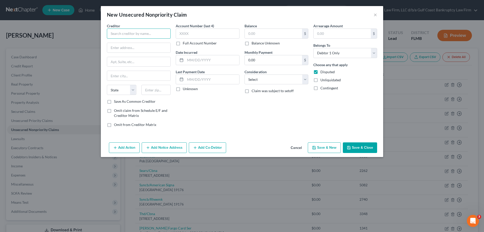
click at [137, 30] on input "text" at bounding box center [139, 33] width 64 height 10
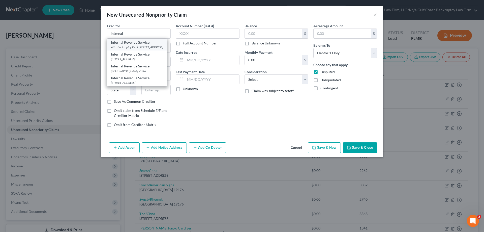
click at [131, 44] on div "Internal Revenue Service" at bounding box center [137, 42] width 52 height 5
type input "Internal Revenue Service"
type input "Attn: Bankruptcy Dept"
type input "PO Box 7346"
type input "[GEOGRAPHIC_DATA]"
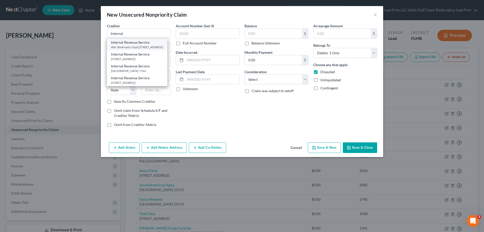
select select "39"
type input "19101"
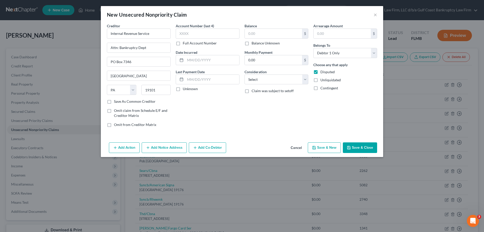
click at [359, 147] on button "Save & Close" at bounding box center [360, 147] width 34 height 11
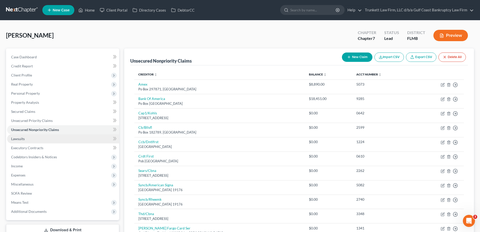
click at [18, 139] on span "Lawsuits" at bounding box center [18, 138] width 14 height 4
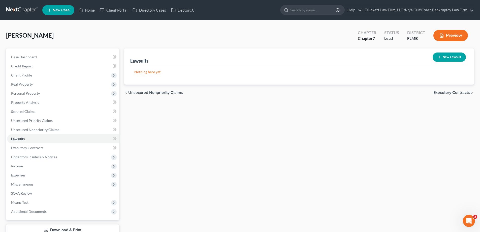
click at [449, 55] on button "New Lawsuit" at bounding box center [449, 56] width 33 height 9
select select "0"
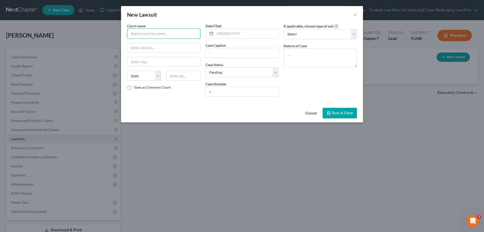
click at [161, 33] on input "text" at bounding box center [163, 33] width 73 height 10
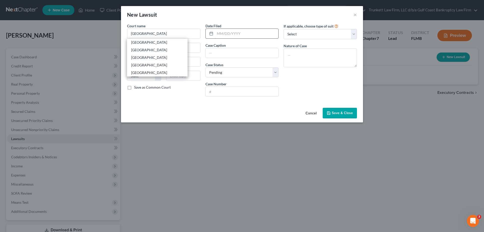
click at [240, 35] on input "text" at bounding box center [247, 34] width 64 height 10
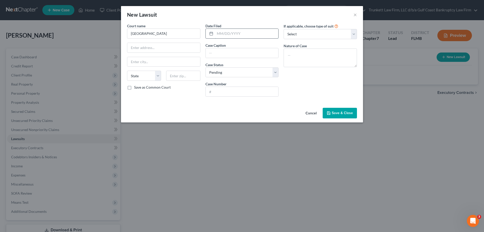
type input "[GEOGRAPHIC_DATA]"
type input "[DATE]"
click at [222, 49] on input "text" at bounding box center [242, 53] width 73 height 10
type input "American Express [PERSON_NAME]"
drag, startPoint x: 217, startPoint y: 89, endPoint x: 119, endPoint y: 131, distance: 107.1
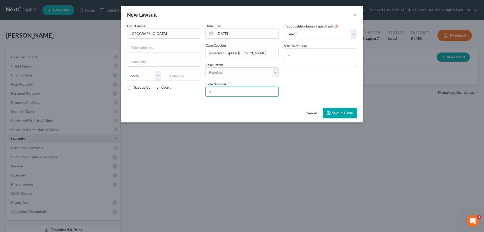
click at [217, 89] on input "text" at bounding box center [242, 92] width 73 height 10
click at [208, 93] on input "text" at bounding box center [242, 92] width 73 height 10
type input "25-CC-5101"
click at [292, 35] on select "Select Repossession Garnishment Foreclosure Attached, Seized, Or Levied Other" at bounding box center [320, 34] width 73 height 10
drag, startPoint x: 296, startPoint y: 82, endPoint x: 321, endPoint y: 112, distance: 38.9
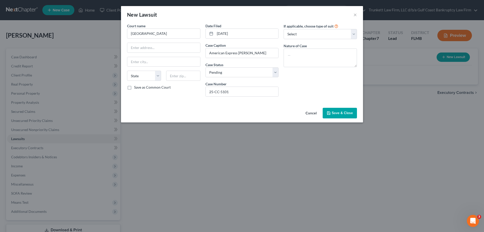
click at [296, 82] on div "If applicable, choose type of suit Select Repossession Garnishment Foreclosure …" at bounding box center [320, 61] width 78 height 77
click at [341, 109] on button "Save & Close" at bounding box center [340, 113] width 34 height 11
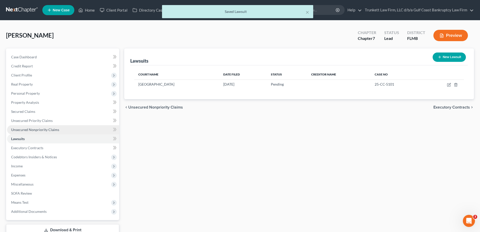
click at [41, 131] on span "Unsecured Nonpriority Claims" at bounding box center [35, 129] width 48 height 4
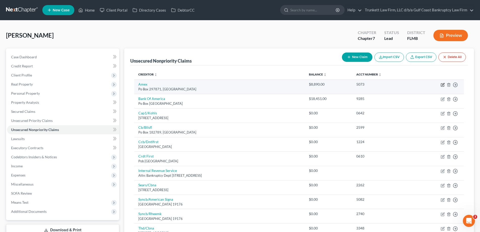
click at [444, 84] on icon "button" at bounding box center [443, 85] width 4 height 4
select select "9"
select select "2"
select select "0"
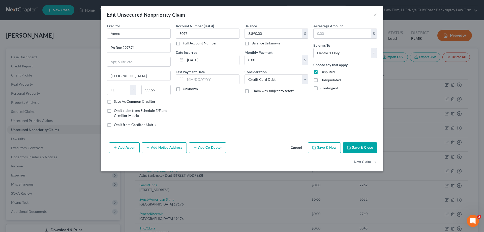
click at [207, 146] on button "Add Co-Debtor" at bounding box center [207, 147] width 37 height 11
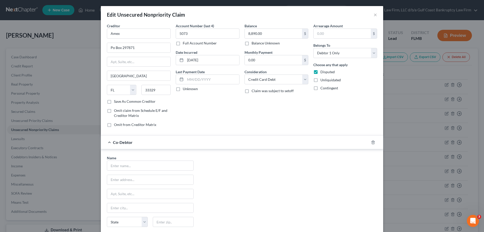
click at [369, 143] on div at bounding box center [376, 142] width 14 height 8
click at [373, 142] on line "button" at bounding box center [373, 142] width 0 height 1
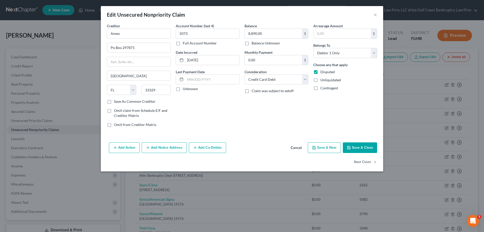
click at [166, 148] on button "Add Notice Address" at bounding box center [164, 147] width 45 height 11
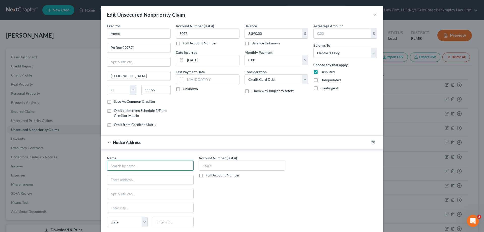
click at [120, 166] on input "text" at bounding box center [150, 165] width 87 height 10
drag, startPoint x: 130, startPoint y: 183, endPoint x: 165, endPoint y: 177, distance: 35.9
click at [130, 183] on input "text" at bounding box center [150, 180] width 86 height 10
type input "American Express"
type input "[STREET_ADDRESS]"
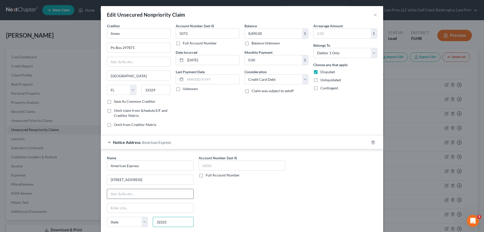
type input "32225"
click at [140, 193] on input "text" at bounding box center [150, 194] width 86 height 10
type input "[GEOGRAPHIC_DATA]"
select select "9"
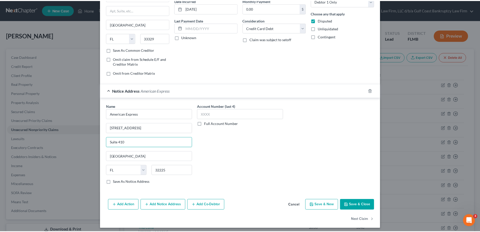
scroll to position [54, 0]
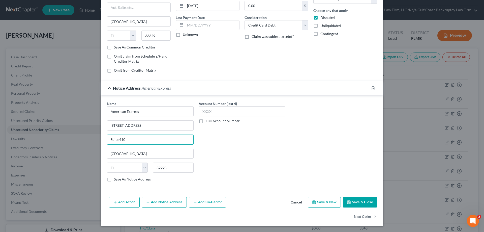
type input "Suite 410"
click at [196, 121] on div "Account Number (last 4) Full Account Number" at bounding box center [242, 143] width 92 height 85
click at [206, 122] on label "Full Account Number" at bounding box center [223, 120] width 34 height 5
click at [208, 122] on input "Full Account Number" at bounding box center [209, 119] width 3 height 3
click at [209, 112] on input "text" at bounding box center [242, 111] width 87 height 10
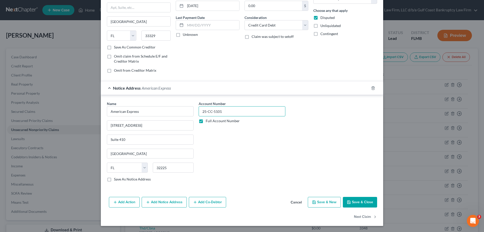
type input "25-CC-5101"
click at [369, 202] on button "Save & Close" at bounding box center [360, 202] width 34 height 11
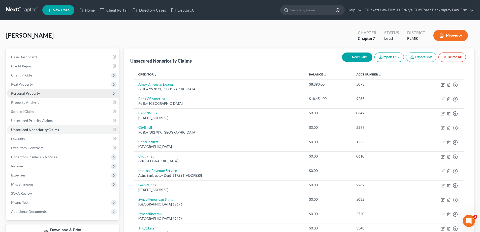
click at [32, 93] on span "Personal Property" at bounding box center [25, 93] width 29 height 4
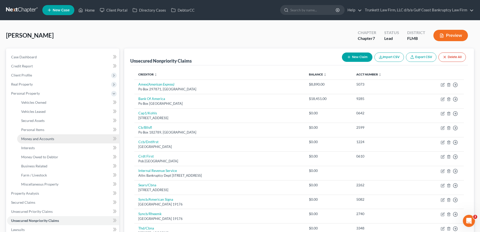
click at [42, 138] on span "Money and Accounts" at bounding box center [37, 138] width 33 height 4
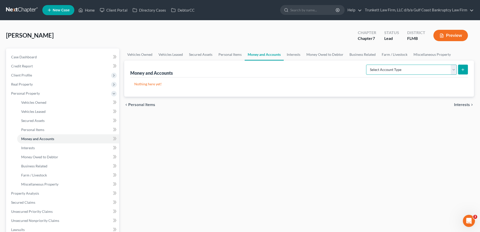
click at [454, 69] on select "Select Account Type Brokerage Cash on Hand Certificates of Deposit Checking Acc…" at bounding box center [411, 70] width 91 height 10
select select "checking"
click at [367, 65] on select "Select Account Type Brokerage Cash on Hand Certificates of Deposit Checking Acc…" at bounding box center [411, 70] width 91 height 10
click at [464, 67] on button "submit" at bounding box center [463, 70] width 10 height 10
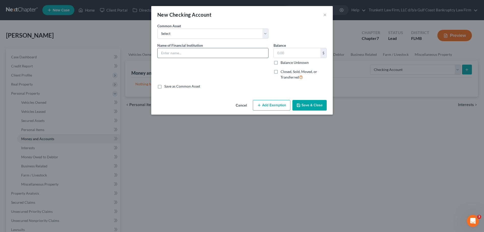
click at [179, 55] on input "text" at bounding box center [213, 53] width 111 height 10
type input "Bank of America Checking account closed"
click at [281, 71] on label "Closed, Sold, Moved, or Transferred" at bounding box center [304, 74] width 46 height 11
click at [283, 71] on input "Closed, Sold, Moved, or Transferred" at bounding box center [284, 70] width 3 height 3
checkbox input "true"
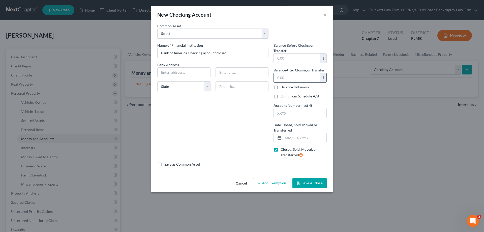
click at [296, 79] on input "text" at bounding box center [297, 78] width 47 height 10
click at [303, 79] on input "text" at bounding box center [297, 78] width 47 height 10
click at [290, 139] on input "text" at bounding box center [304, 138] width 43 height 10
type input "[DATE]"
click at [285, 115] on input "text" at bounding box center [300, 113] width 53 height 10
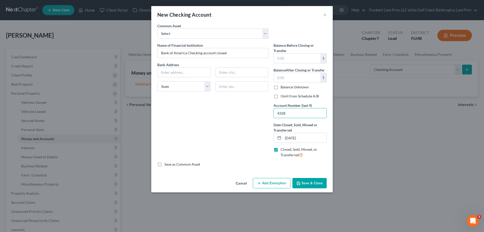
type input "4328"
click at [315, 183] on button "Save & Close" at bounding box center [310, 183] width 34 height 11
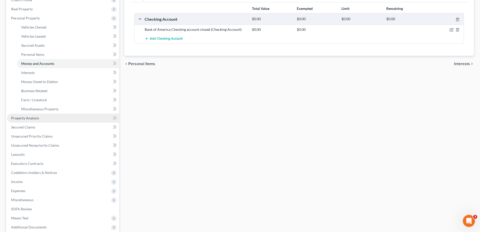
scroll to position [76, 0]
click at [33, 126] on span "Secured Claims" at bounding box center [23, 126] width 24 height 4
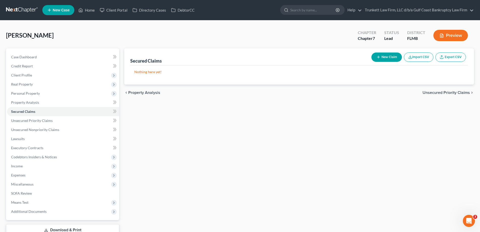
click at [383, 57] on button "New Claim" at bounding box center [387, 56] width 31 height 9
select select "0"
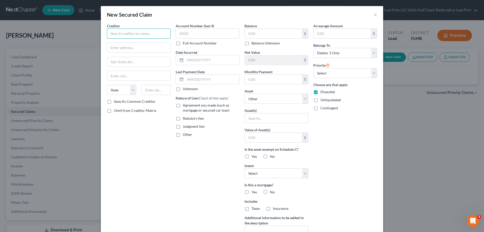
click at [118, 29] on input "text" at bounding box center [139, 33] width 64 height 10
type input "[PERSON_NAME] Morgage Services"
type input "PO Box 40724"
type input "48901"
click at [178, 28] on label "Account Number (last 4)" at bounding box center [195, 25] width 38 height 5
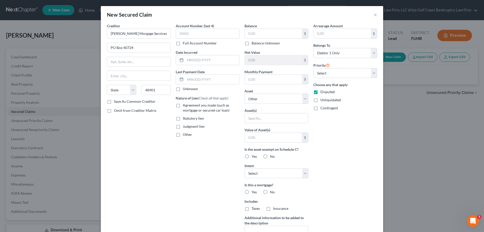
type input "Lansing"
select select "23"
click at [182, 28] on label "Account Number (last 4)" at bounding box center [195, 25] width 38 height 5
click at [265, 34] on input "text" at bounding box center [273, 34] width 57 height 10
type input "168,032"
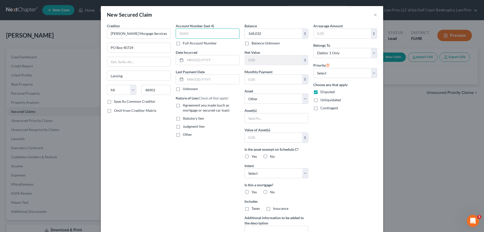
click at [194, 35] on input "text" at bounding box center [208, 33] width 64 height 10
click at [267, 100] on select "Select Other Multiple Assets Vanguard 401k Fedex - $35000.0 114 SE 41st Terrace…" at bounding box center [277, 99] width 64 height 10
select select "3"
click at [245, 94] on select "Select Other Multiple Assets Vanguard 401k Fedex - $35000.0 114 SE 41st Terrace…" at bounding box center [277, 99] width 64 height 10
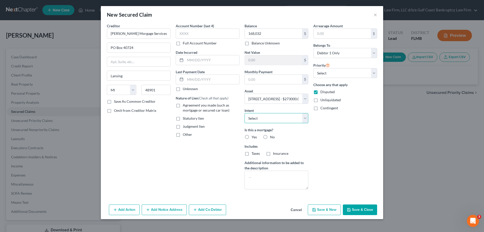
click at [257, 119] on select "Select Surrender Redeem Reaffirm Avoid Other" at bounding box center [277, 118] width 64 height 10
select select "2"
click at [245, 113] on select "Select Surrender Redeem Reaffirm Avoid Other" at bounding box center [277, 118] width 64 height 10
click at [252, 138] on label "Yes" at bounding box center [254, 136] width 5 height 5
click at [254, 138] on input "Yes" at bounding box center [255, 135] width 3 height 3
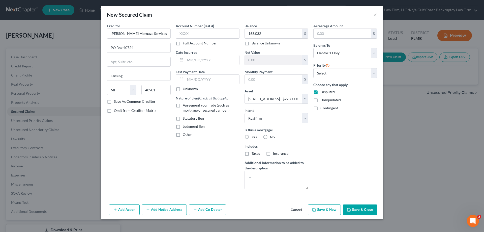
radio input "true"
click at [272, 178] on textarea at bounding box center [277, 179] width 64 height 19
type textarea "reverse morgage"
click at [331, 75] on select "Select 1st 2nd 3rd 4th 5th 6th 7th 8th 9th 10th 11th 12th 13th 14th 15th 16th 1…" at bounding box center [345, 73] width 64 height 10
select select "0"
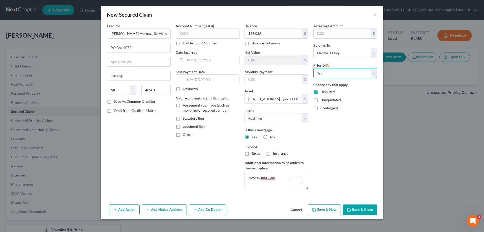
click at [313, 68] on select "Select 1st 2nd 3rd 4th 5th 6th 7th 8th 9th 10th 11th 12th 13th 14th 15th 16th 1…" at bounding box center [345, 73] width 64 height 10
click at [363, 208] on button "Save & Close" at bounding box center [360, 209] width 34 height 11
select select
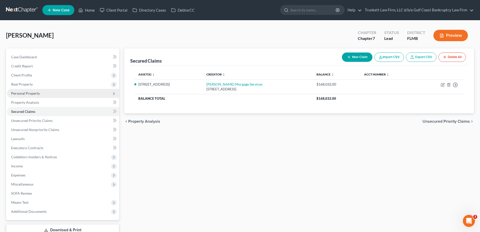
click at [35, 92] on span "Personal Property" at bounding box center [25, 93] width 29 height 4
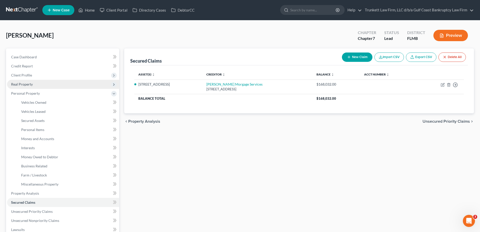
click at [28, 81] on span "Real Property" at bounding box center [63, 84] width 112 height 9
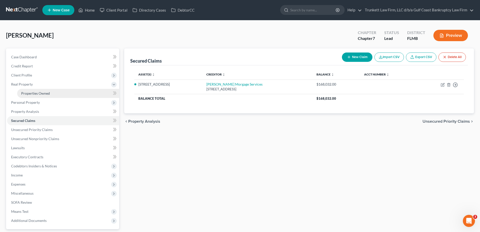
click at [32, 94] on span "Properties Owned" at bounding box center [35, 93] width 29 height 4
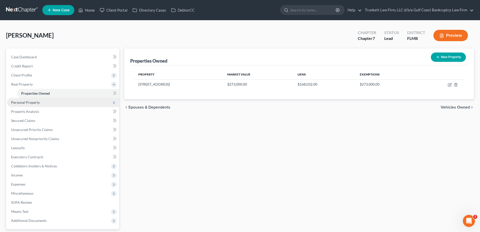
click at [33, 100] on span "Personal Property" at bounding box center [63, 102] width 112 height 9
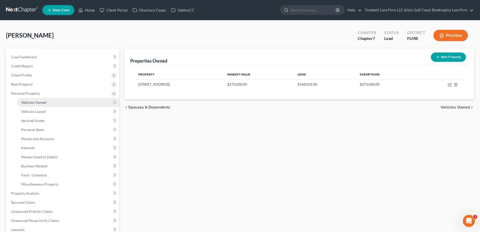
click at [40, 103] on span "Vehicles Owned" at bounding box center [33, 102] width 25 height 4
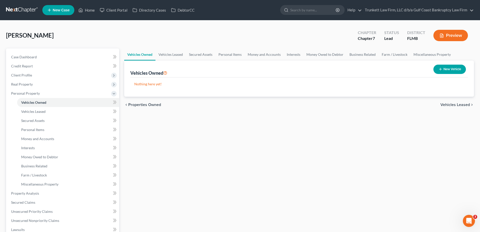
click at [446, 67] on button "New Vehicle" at bounding box center [450, 69] width 33 height 9
select select "0"
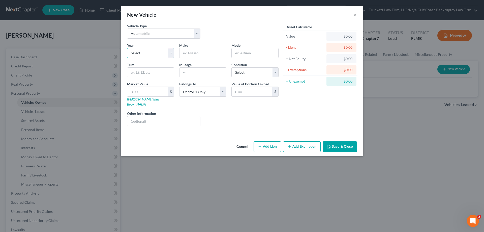
click at [151, 55] on select "Select 2026 2025 2024 2023 2022 2021 2020 2019 2018 2017 2016 2015 2014 2013 20…" at bounding box center [150, 53] width 47 height 10
select select "23"
click at [127, 48] on select "Select 2026 2025 2024 2023 2022 2021 2020 2019 2018 2017 2016 2015 2014 2013 20…" at bounding box center [150, 53] width 47 height 10
click at [201, 52] on input "text" at bounding box center [203, 53] width 47 height 10
type input "Mercedes"
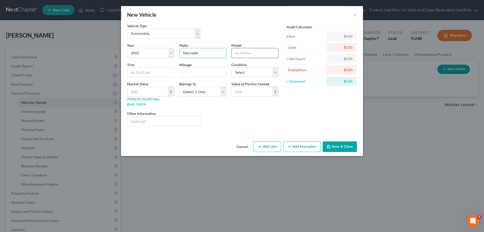
click at [243, 53] on input "text" at bounding box center [255, 53] width 47 height 10
type input "M350"
click at [167, 71] on input "text" at bounding box center [150, 73] width 47 height 10
click at [190, 73] on input "text" at bounding box center [203, 73] width 47 height 10
type input "140000"
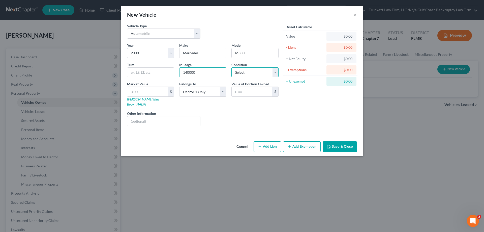
click at [242, 72] on select "Select Excellent Very Good Good Fair Poor" at bounding box center [254, 72] width 47 height 10
select select "3"
click at [231, 67] on select "Select Excellent Very Good Good Fair Poor" at bounding box center [254, 72] width 47 height 10
click at [150, 92] on input "text" at bounding box center [147, 92] width 41 height 10
click at [151, 90] on input "text" at bounding box center [147, 92] width 41 height 10
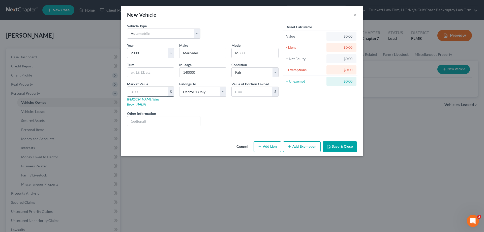
type input "4"
type input "4.00"
type input "47"
type input "47.00"
type input "470"
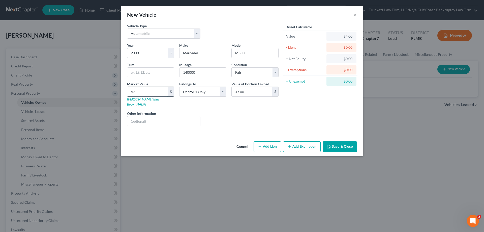
type input "470.00"
type input "4700"
type input "4,700.00"
type input "4,700"
click at [155, 116] on input "text" at bounding box center [163, 121] width 73 height 10
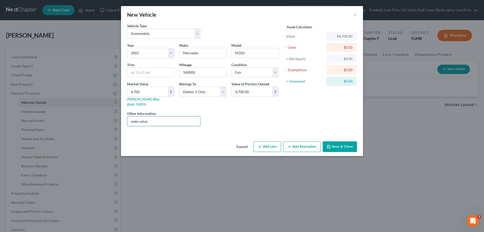
type input "nada value"
click at [299, 141] on button "Add Exemption" at bounding box center [302, 146] width 38 height 11
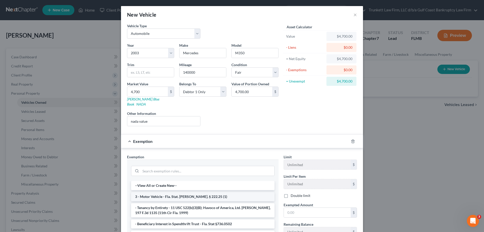
click at [192, 192] on li "3 - Motor Vehicle - Fla. Stat. [PERSON_NAME]. § 222.25 (1)" at bounding box center [202, 196] width 143 height 9
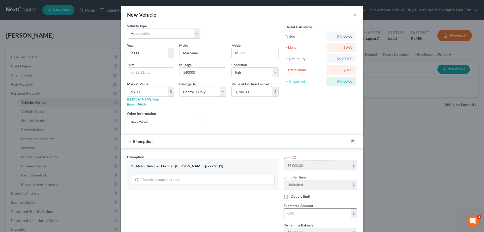
click at [302, 208] on input "text" at bounding box center [317, 213] width 67 height 10
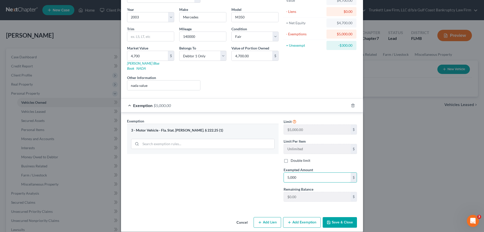
scroll to position [37, 0]
type input "5,000"
click at [337, 216] on button "Save & Close" at bounding box center [340, 221] width 34 height 11
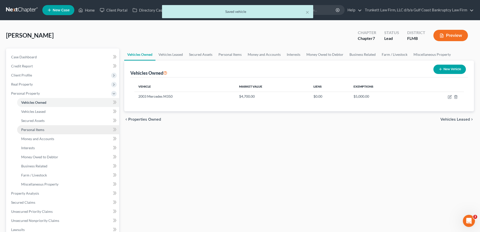
click at [42, 130] on span "Personal Items" at bounding box center [32, 129] width 23 height 4
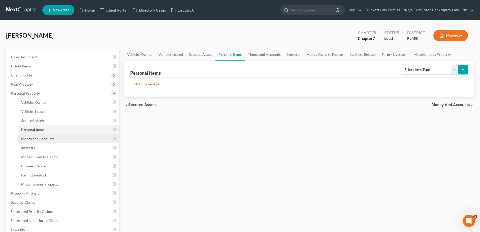
click at [45, 138] on span "Money and Accounts" at bounding box center [37, 138] width 33 height 4
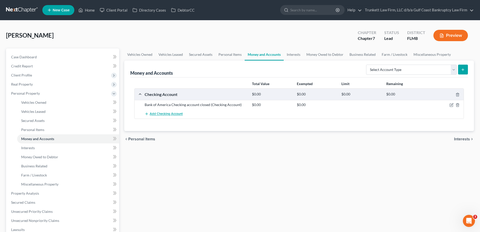
click at [170, 113] on span "Add Checking Account" at bounding box center [166, 114] width 33 height 4
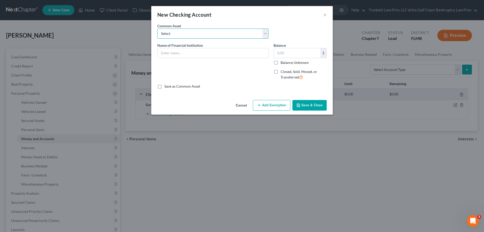
click at [184, 35] on select "Select Suncoast Credit Union Suncoast Credit Union [PERSON_NAME] Fargo 6731 Ban…" at bounding box center [212, 33] width 111 height 10
click at [185, 31] on select "Select Suncoast Credit Union Suncoast Credit Union [PERSON_NAME] Fargo 6731 Ban…" at bounding box center [212, 33] width 111 height 10
click at [184, 52] on input "text" at bounding box center [213, 53] width 111 height 10
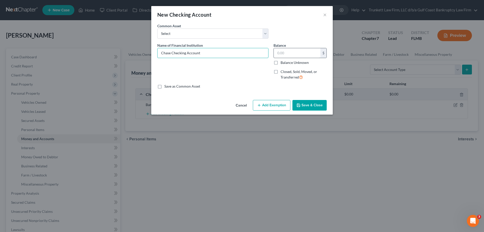
type input "Chase Checking Account"
click at [283, 55] on input "text" at bounding box center [297, 53] width 47 height 10
type input "1"
type input "200"
click at [277, 103] on button "Add Exemption" at bounding box center [272, 105] width 38 height 11
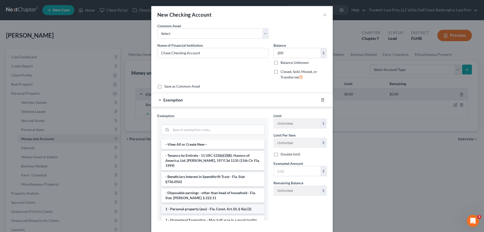
click at [220, 206] on li "1 - Personal property (any) - Fla. Const. Art.10, § 4(a) (2)" at bounding box center [212, 208] width 103 height 9
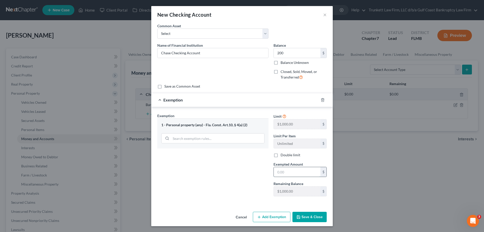
click at [284, 175] on input "text" at bounding box center [297, 172] width 47 height 10
type input "200"
click at [309, 217] on button "Save & Close" at bounding box center [310, 217] width 34 height 11
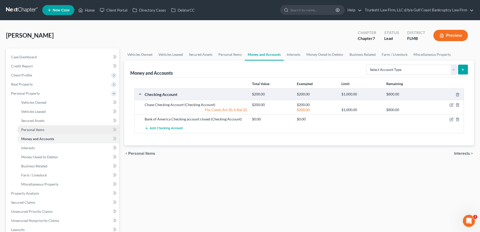
click at [48, 125] on link "Personal Items" at bounding box center [68, 129] width 102 height 9
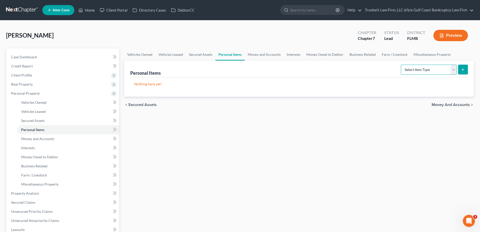
click at [454, 70] on select "Select Item Type Clothing Collectibles Of Value Electronics Firearms Household …" at bounding box center [429, 70] width 56 height 10
select select "household_goods"
click at [402, 65] on select "Select Item Type Clothing Collectibles Of Value Electronics Firearms Household …" at bounding box center [429, 70] width 56 height 10
click at [464, 69] on icon "submit" at bounding box center [463, 70] width 4 height 4
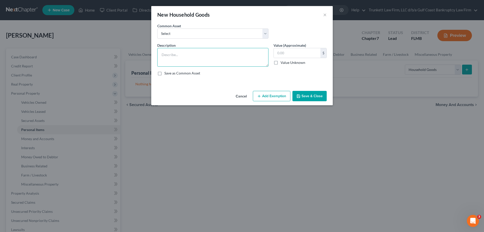
click at [179, 55] on textarea at bounding box center [212, 57] width 111 height 19
click at [238, 65] on textarea "2 bar stools $60, covection oven/stove $75, Refrigerator $100, dishwasher $50, …" at bounding box center [212, 57] width 111 height 19
click at [207, 61] on textarea "2 bar stools $60, covection oven/stove $75, Refrigerator $100, dishwasher $50, …" at bounding box center [212, 57] width 111 height 19
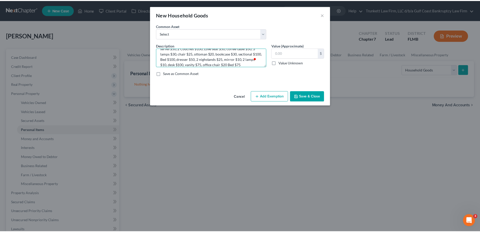
scroll to position [38, 0]
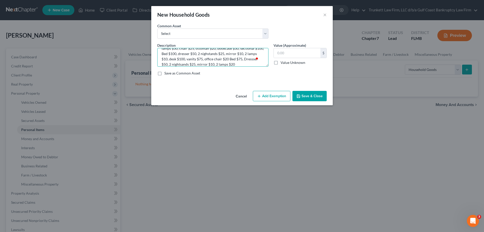
type textarea "2 bar stools $60, covection oven/stove $75, Refrigerator $100, dishwasher $50, …"
click at [310, 92] on button "Save & Close" at bounding box center [310, 96] width 34 height 11
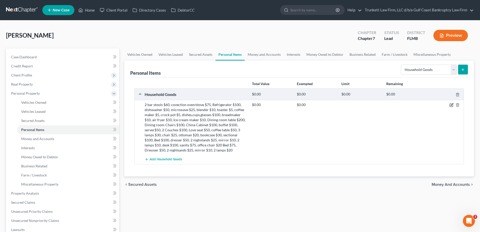
drag, startPoint x: 453, startPoint y: 104, endPoint x: 392, endPoint y: 116, distance: 62.0
click at [453, 104] on icon "button" at bounding box center [452, 105] width 4 height 4
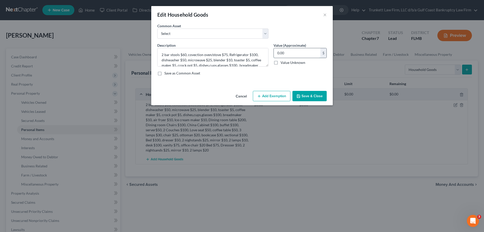
click at [286, 55] on input "0.00" at bounding box center [297, 53] width 47 height 10
type input "2,023"
click at [275, 96] on button "Add Exemption" at bounding box center [272, 96] width 38 height 11
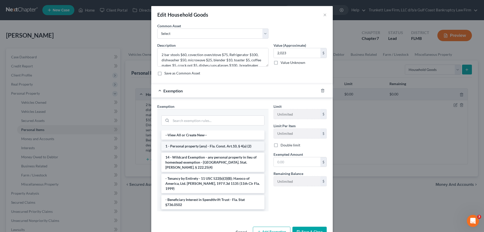
click at [217, 148] on li "1 - Personal property (any) - Fla. Const. Art.10, § 4(a) (2)" at bounding box center [212, 145] width 103 height 9
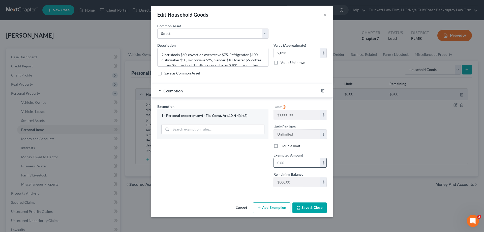
click at [298, 163] on input "text" at bounding box center [297, 163] width 47 height 10
type input "800"
click at [317, 207] on button "Save & Close" at bounding box center [310, 207] width 34 height 11
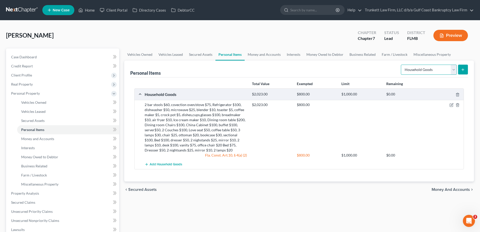
click at [457, 70] on select "Select Item Type Clothing Collectibles Of Value Electronics Firearms Household …" at bounding box center [429, 70] width 56 height 10
select select "electronics"
click at [402, 65] on select "Select Item Type Clothing Collectibles Of Value Electronics Firearms Household …" at bounding box center [429, 70] width 56 height 10
click at [466, 69] on button "submit" at bounding box center [463, 70] width 10 height 10
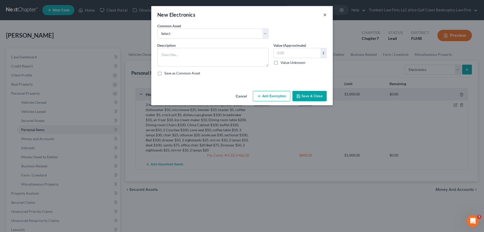
drag, startPoint x: 325, startPoint y: 15, endPoint x: 304, endPoint y: 33, distance: 27.2
click at [325, 15] on button "×" at bounding box center [325, 15] width 4 height 6
